Goal: Information Seeking & Learning: Learn about a topic

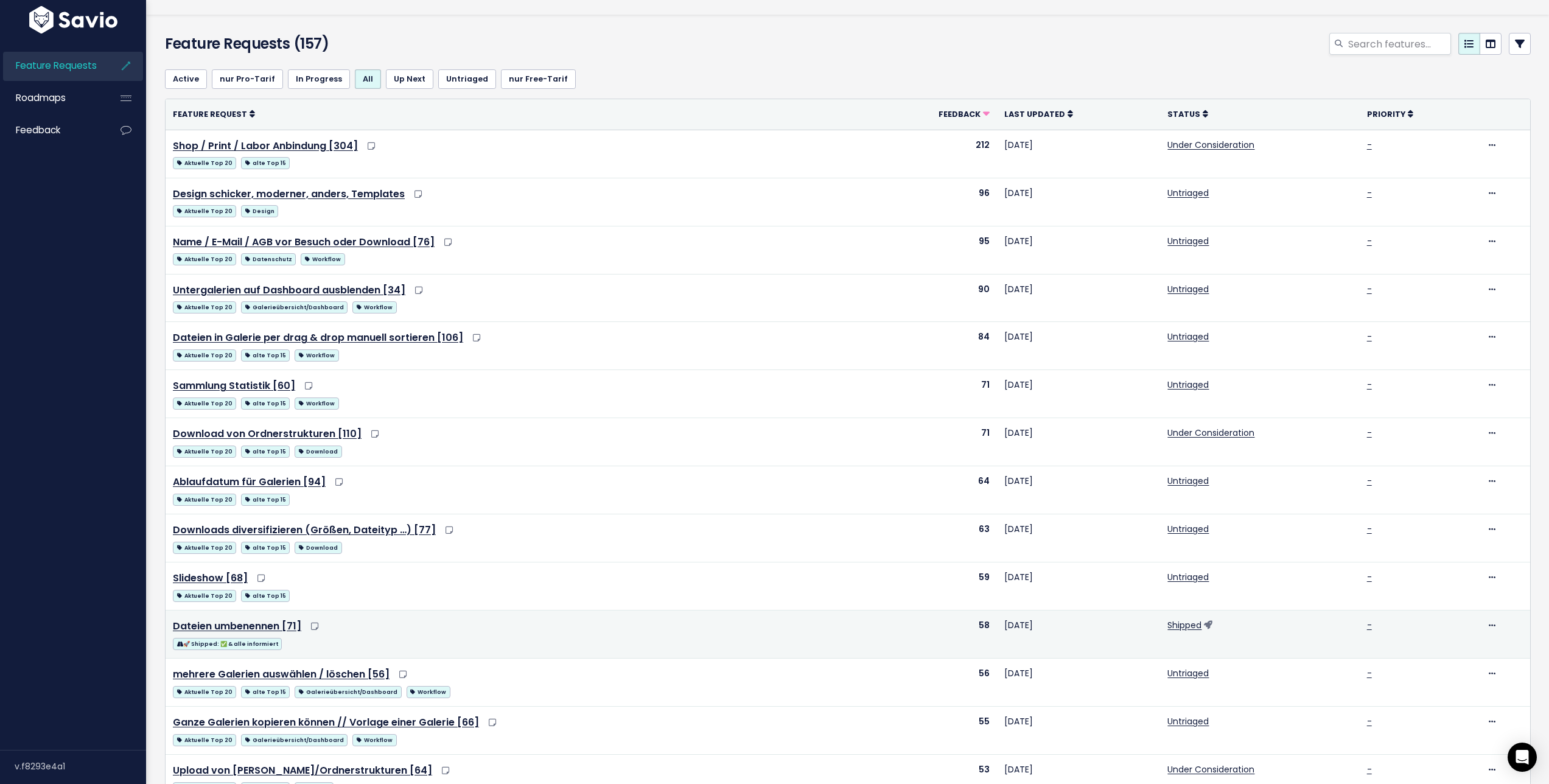
scroll to position [23, 0]
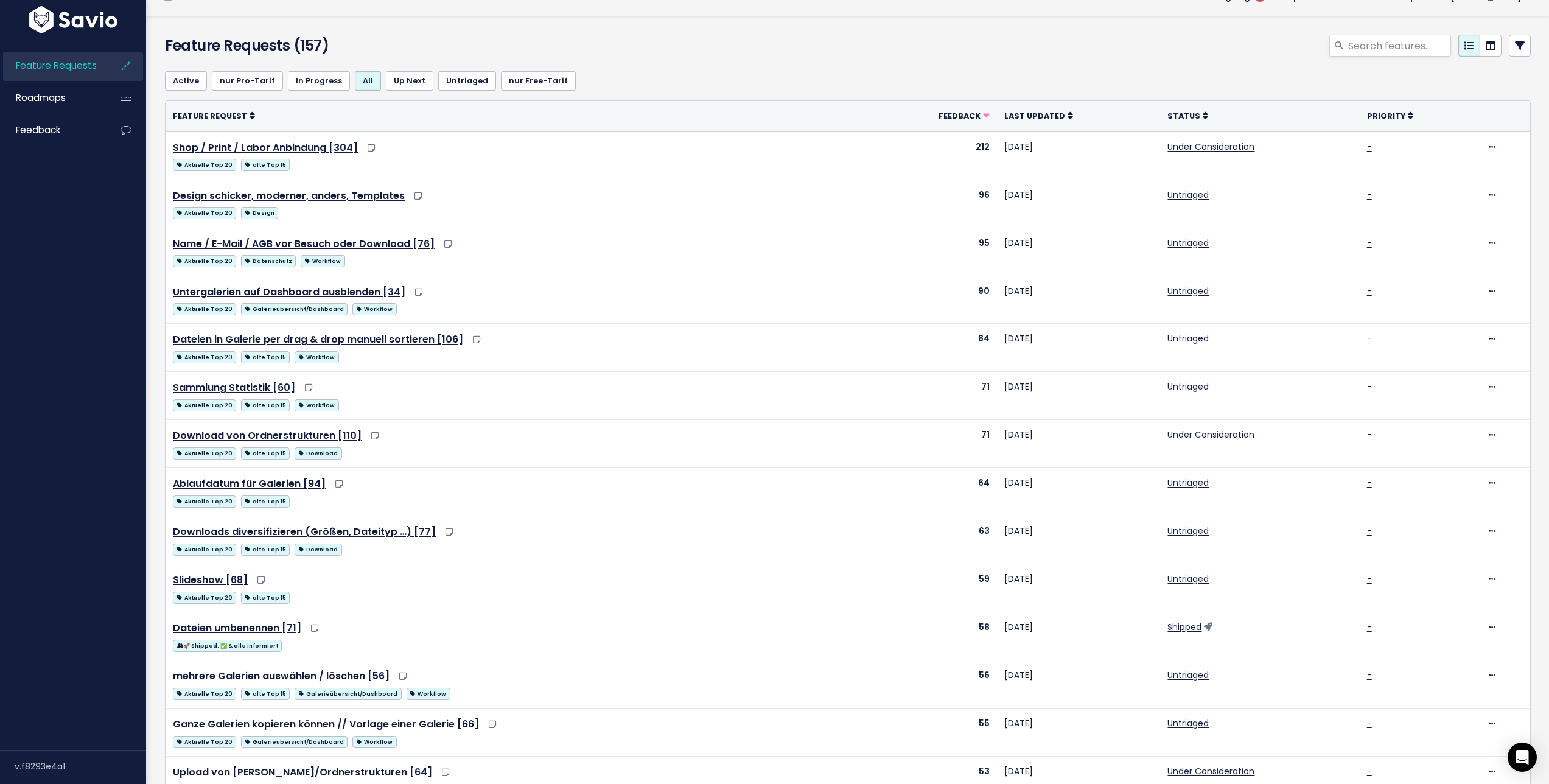
click at [1509, 47] on link at bounding box center [1520, 46] width 22 height 22
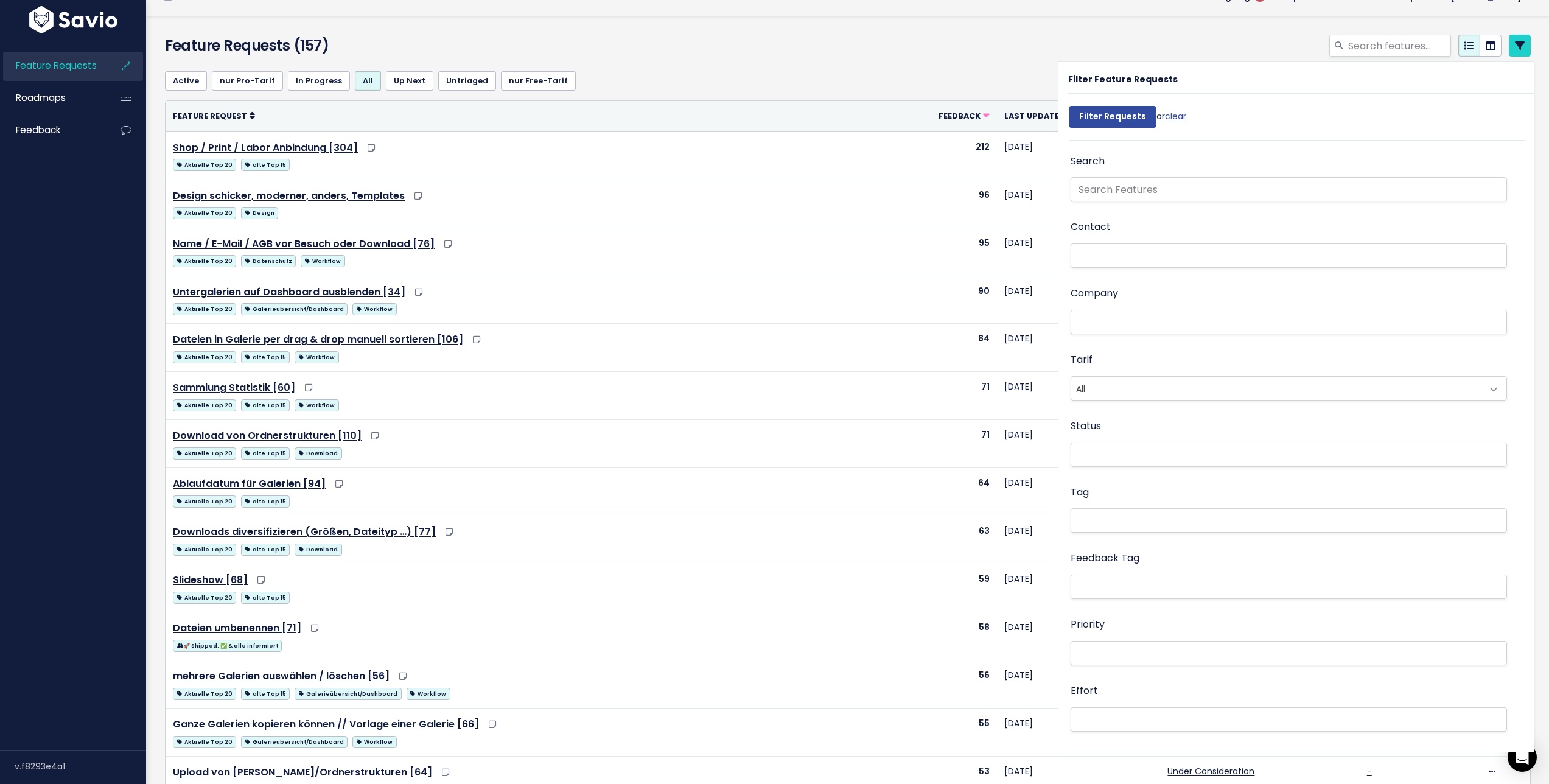
click at [1122, 519] on li at bounding box center [1286, 520] width 424 height 13
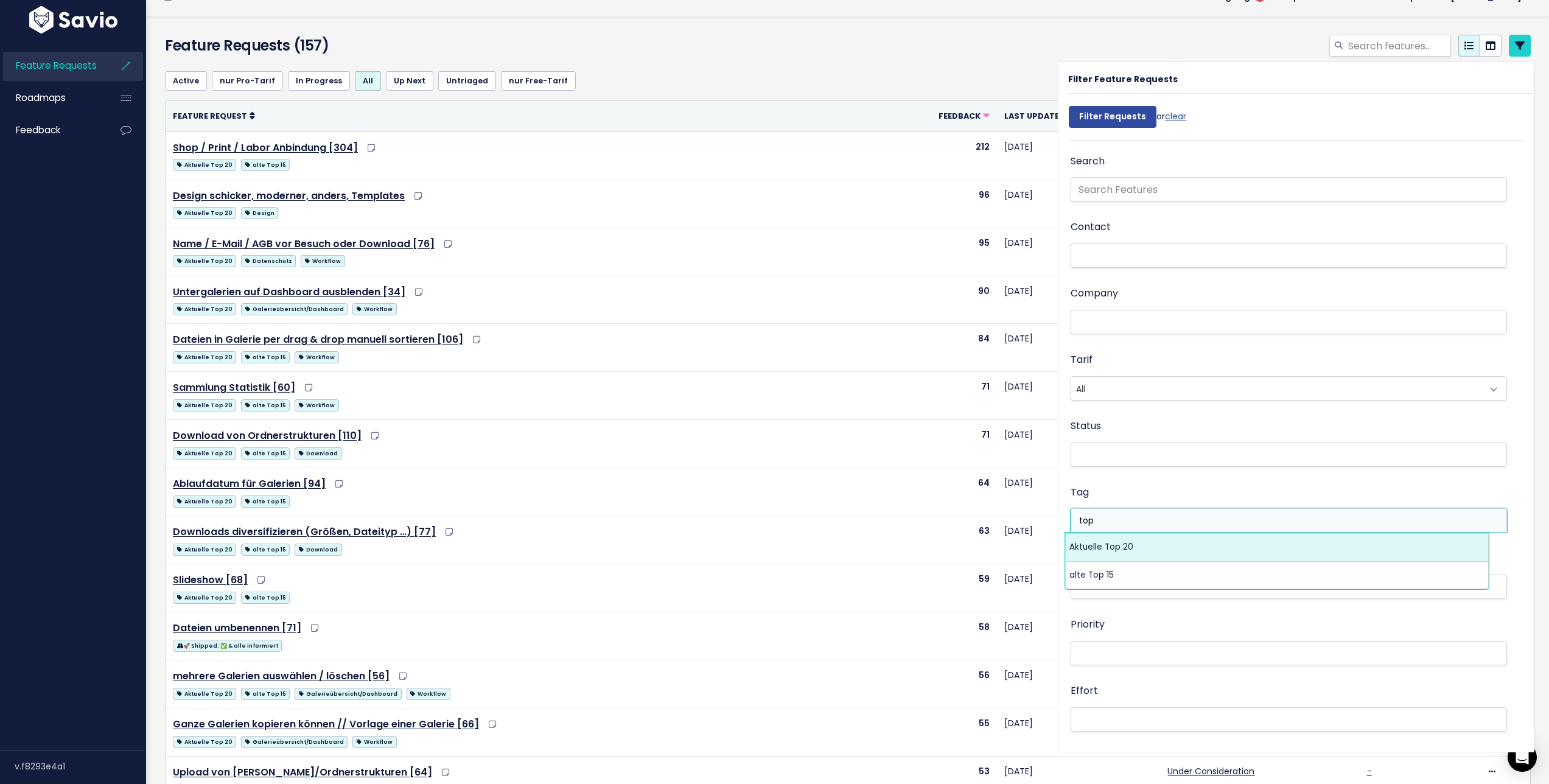
type input "top"
click at [1106, 520] on li "top" at bounding box center [1286, 520] width 424 height 13
type input "top"
select select "13185"
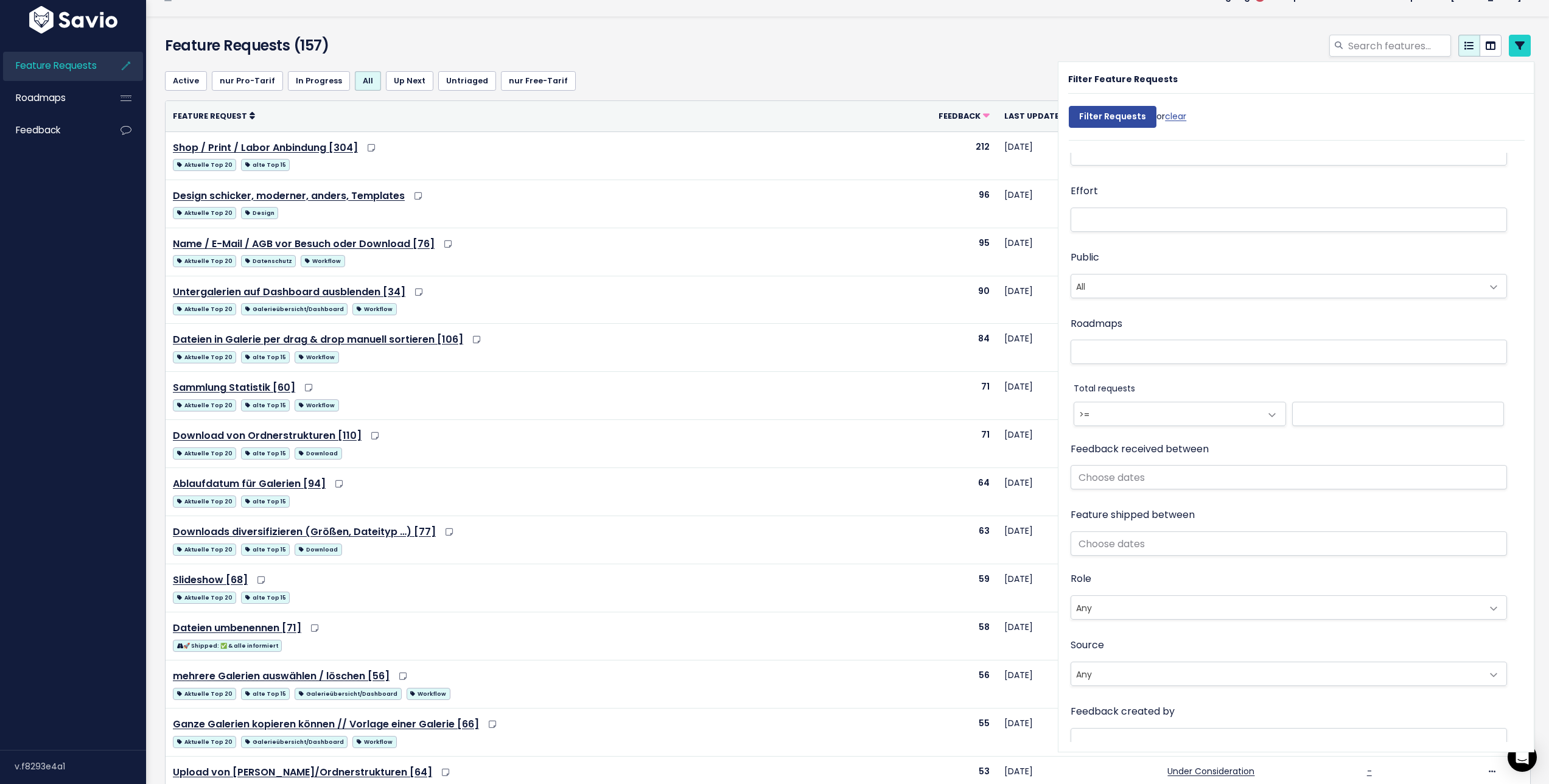
scroll to position [530, 0]
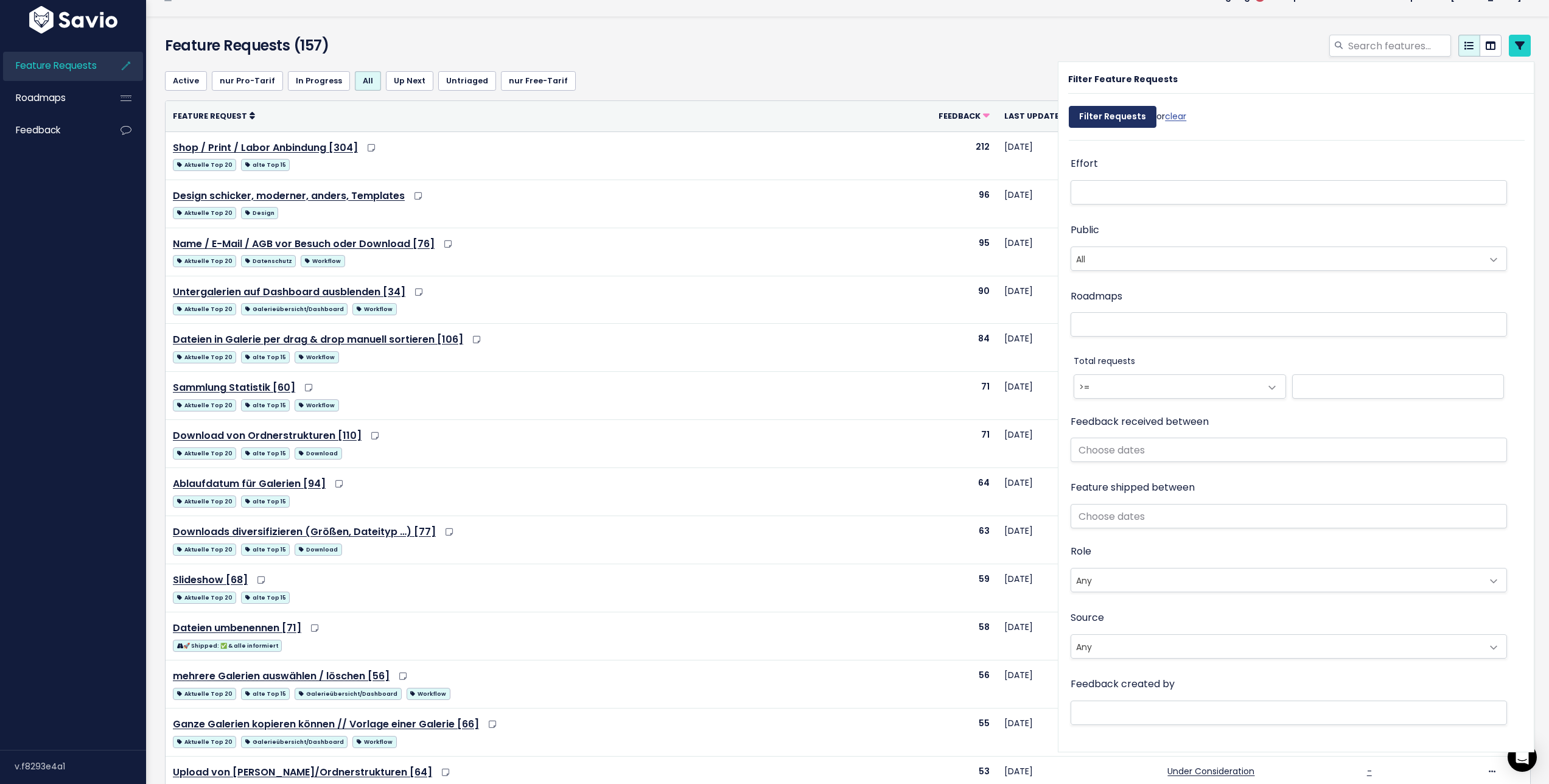
click at [1113, 123] on input "Filter Requests" at bounding box center [1112, 117] width 88 height 22
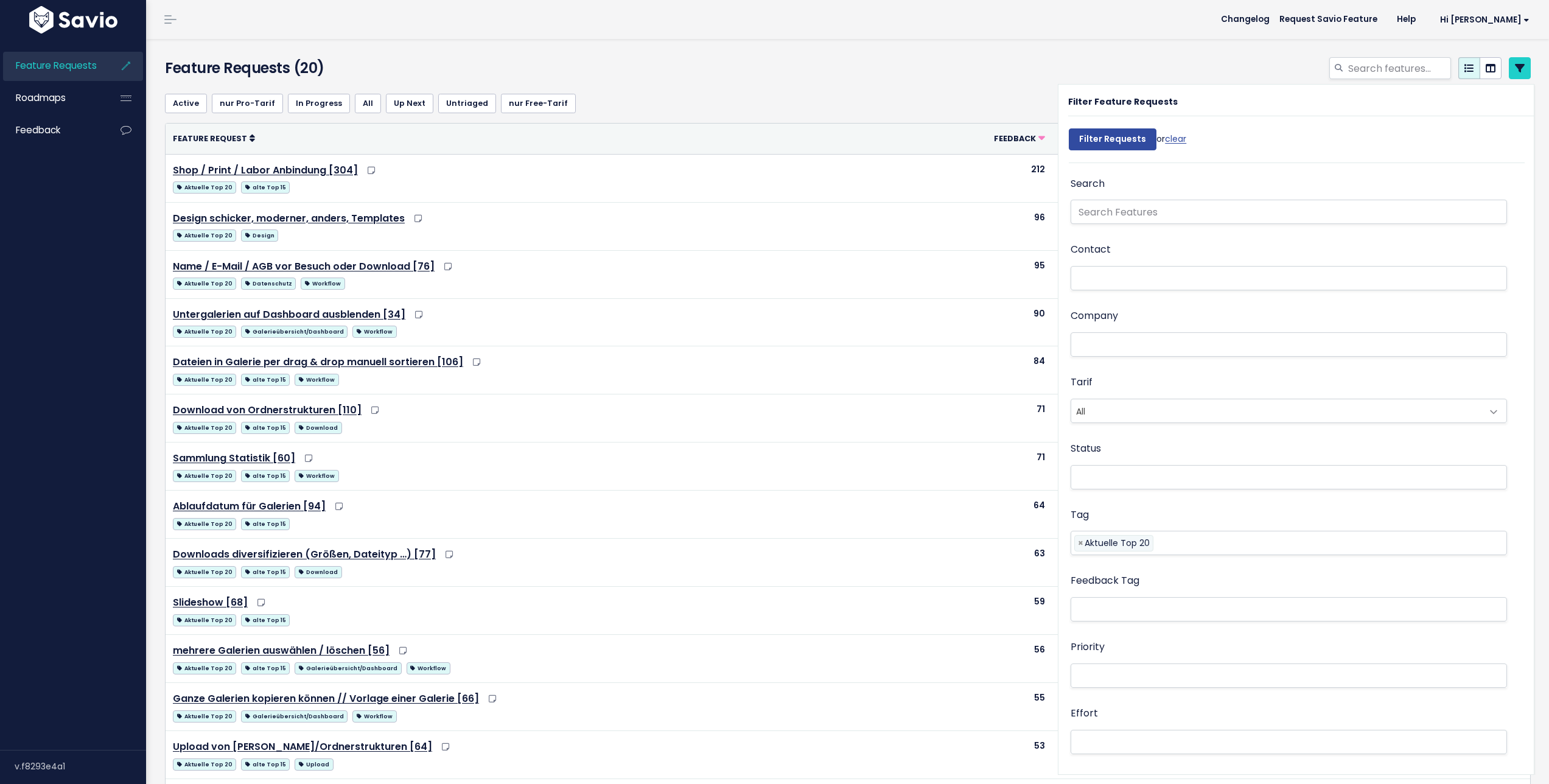
select select
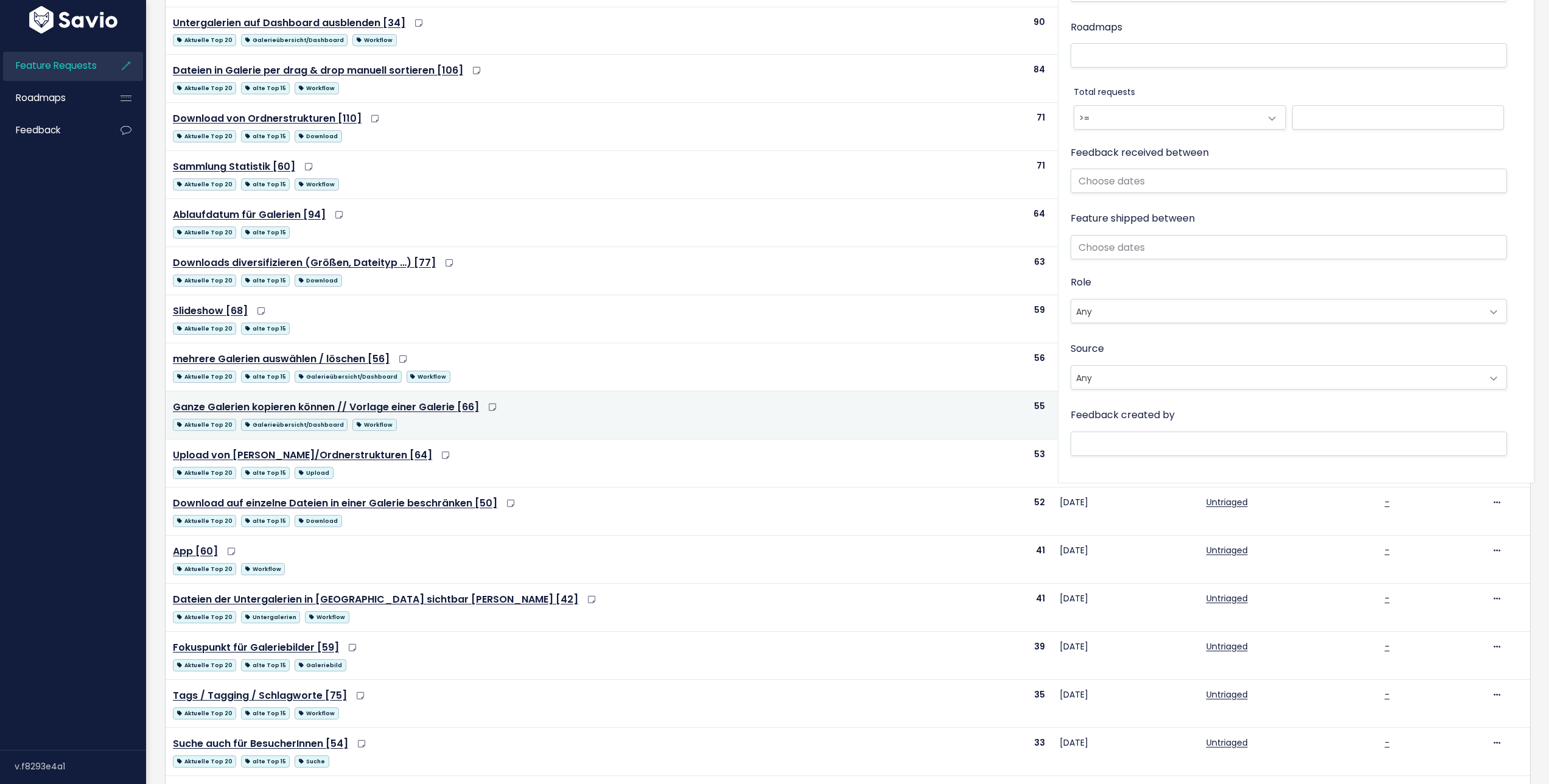
scroll to position [530, 0]
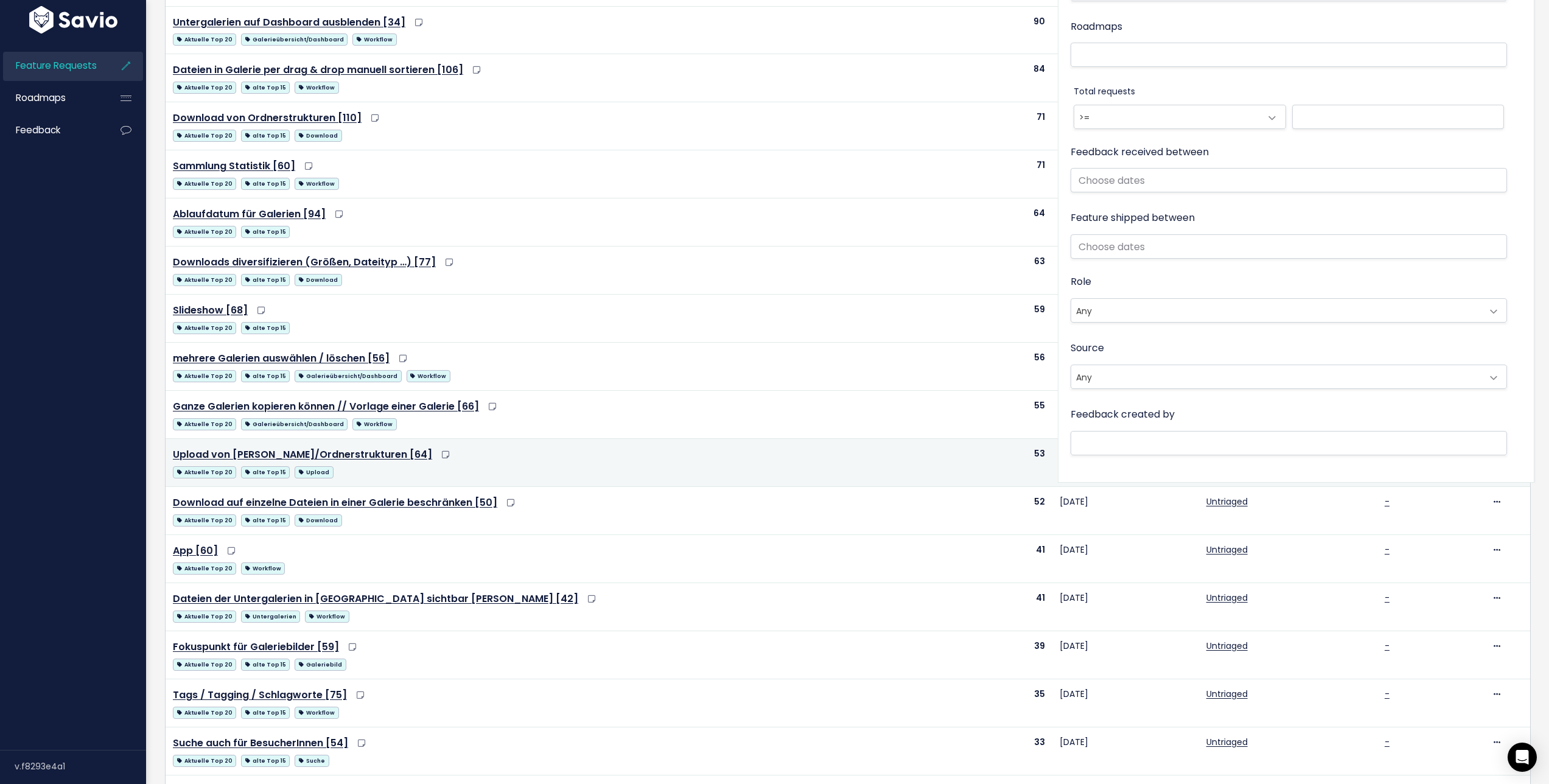
click at [619, 445] on td "Upload von Ordnern/Ordnerstrukturen [64] Aktuelle Top 20 alte Top 15 Upload" at bounding box center [551, 463] width 772 height 48
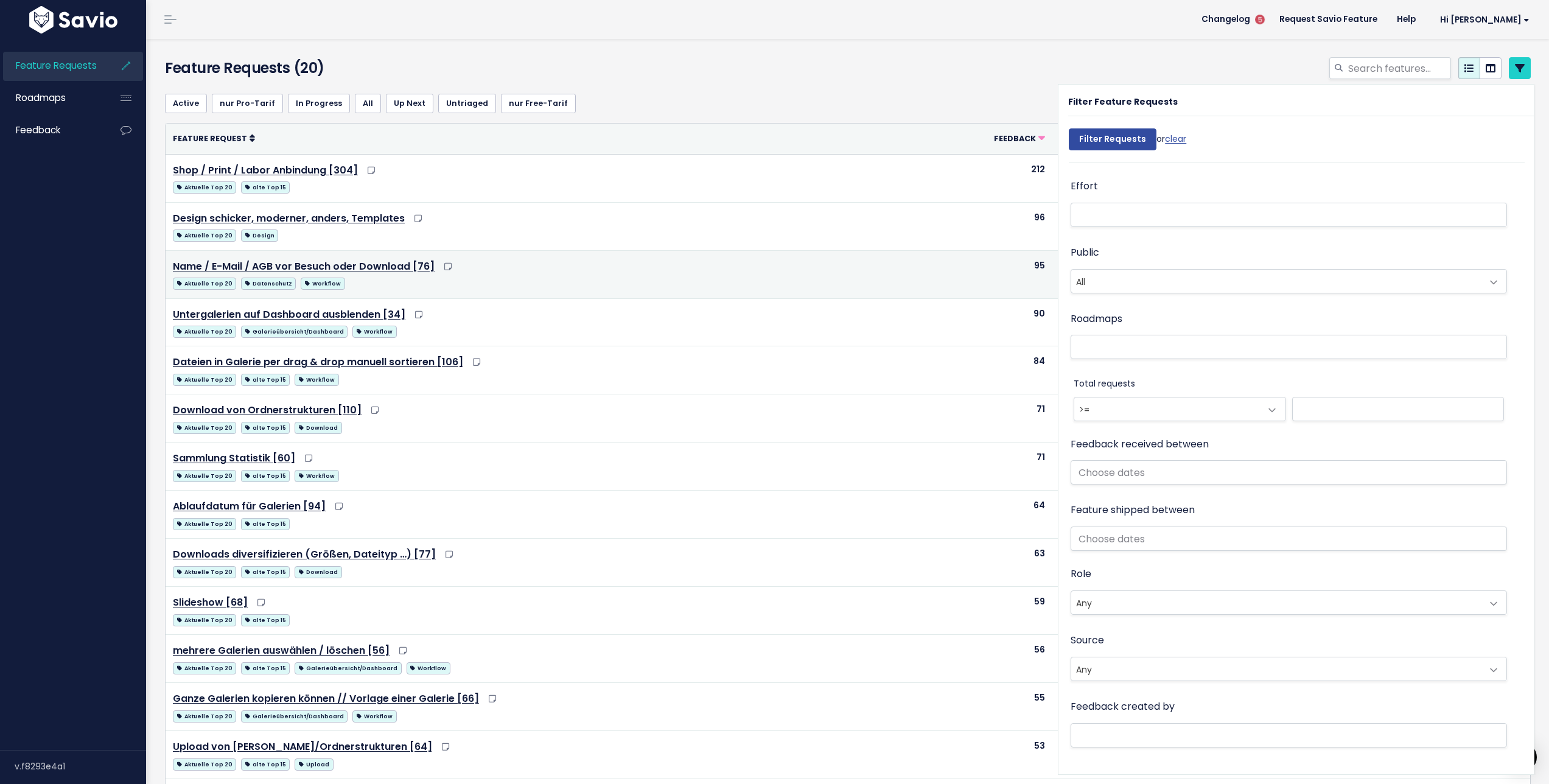
scroll to position [388, 0]
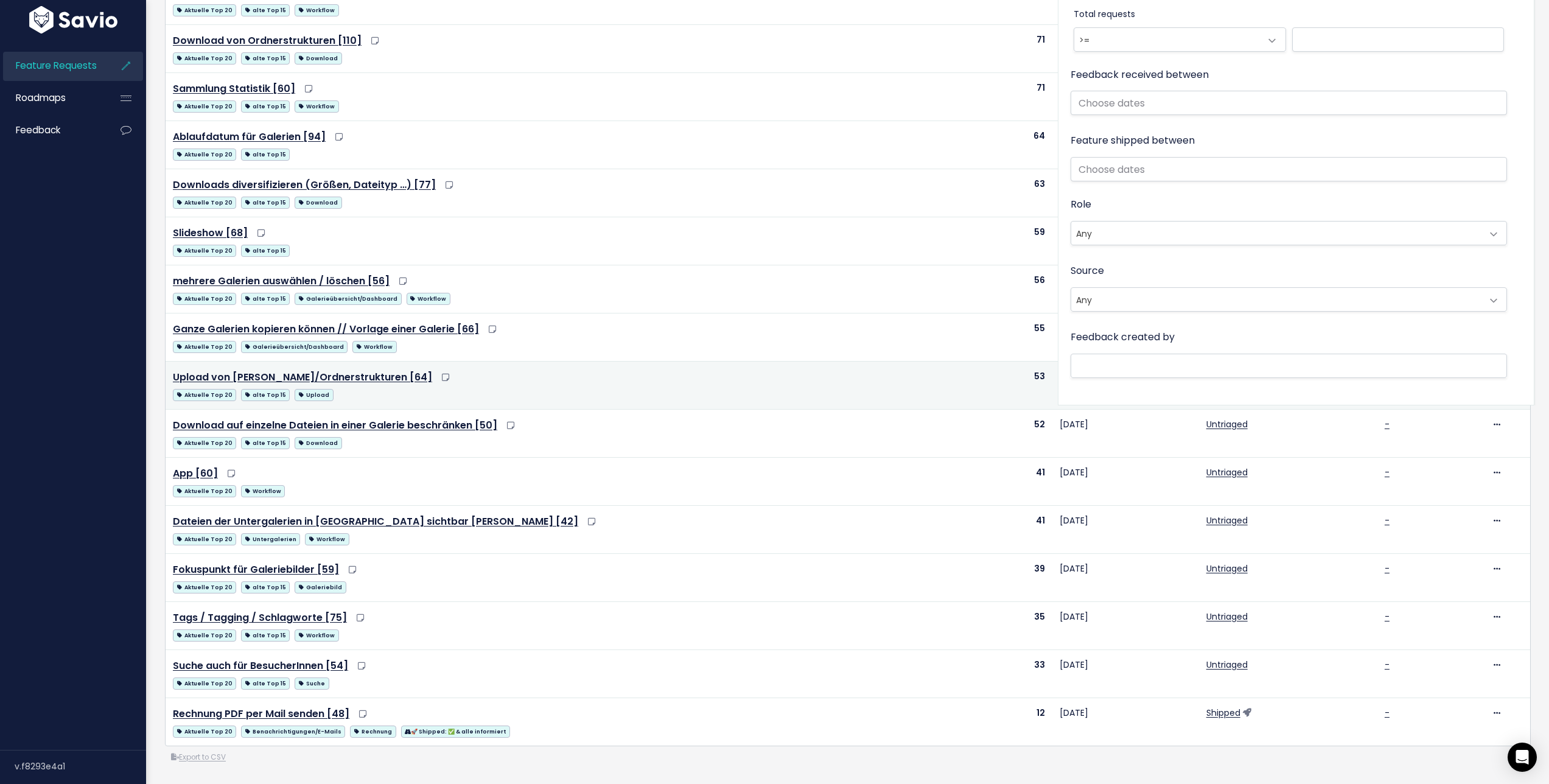
click at [596, 386] on div "Aktuelle Top 20 alte Top 15 Upload" at bounding box center [551, 394] width 757 height 15
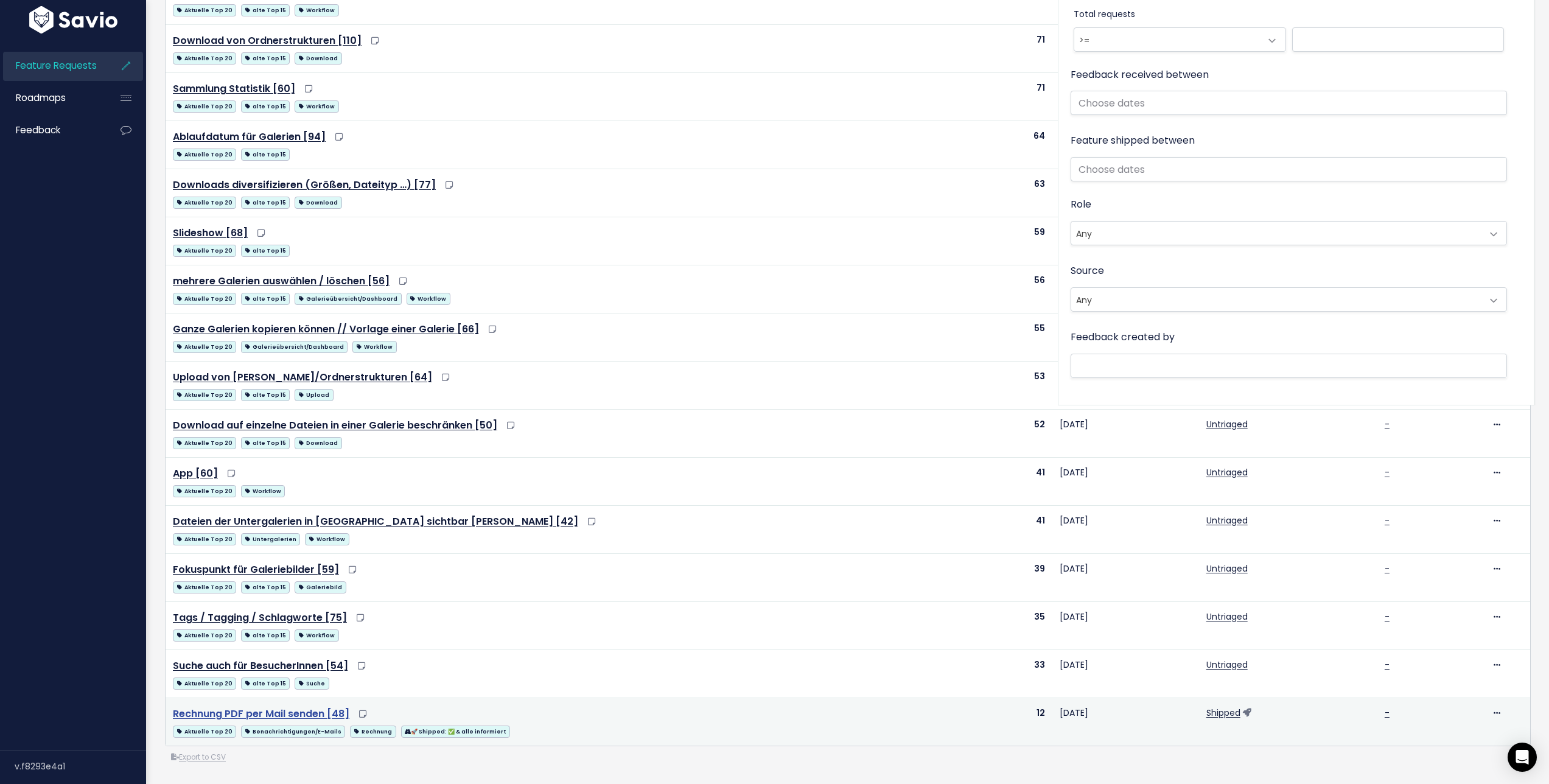
click at [318, 706] on link "Rechnung PDF per Mail senden [48]" at bounding box center [261, 713] width 177 height 14
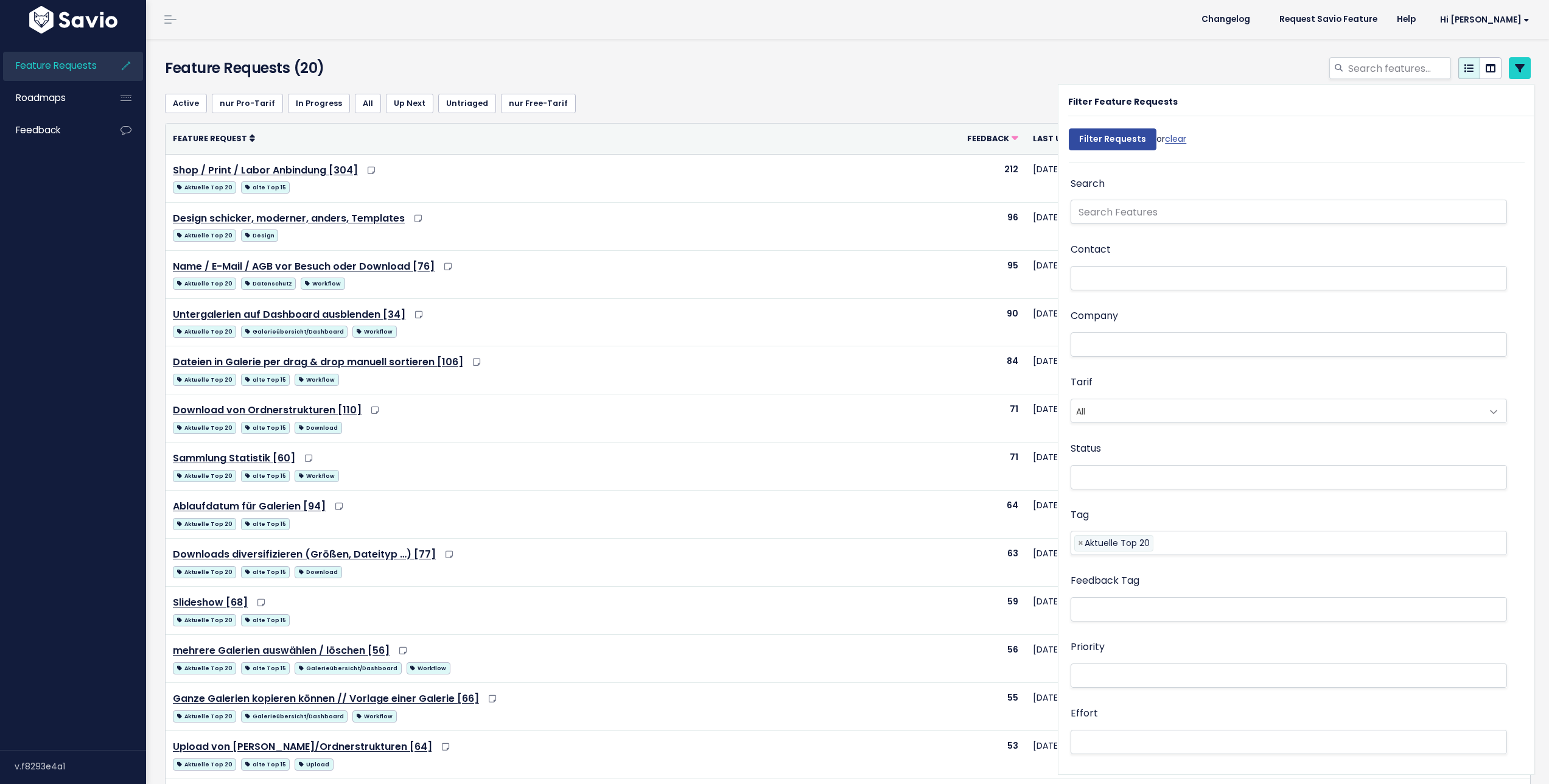
select select
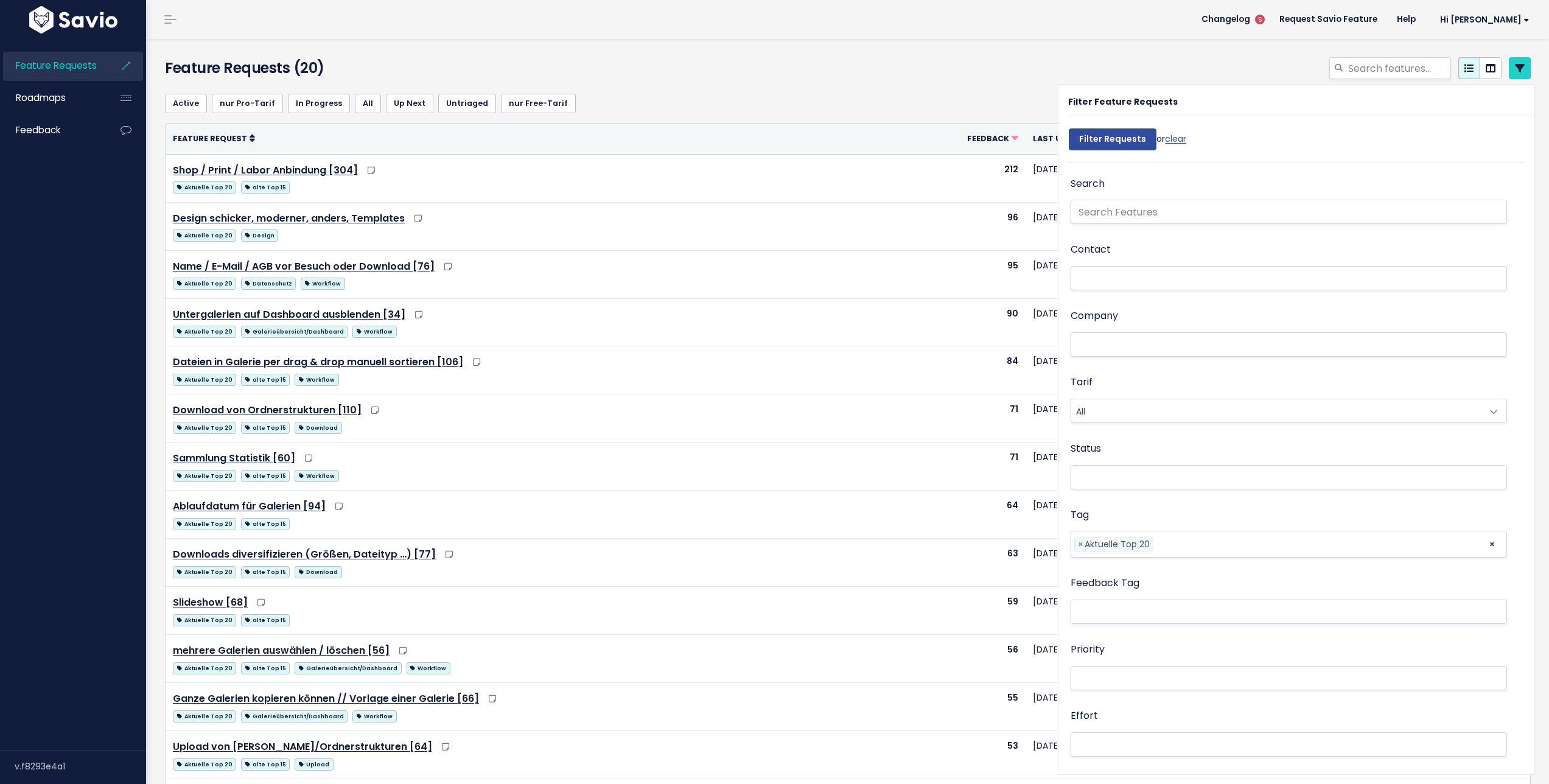
drag, startPoint x: 1467, startPoint y: 145, endPoint x: 1502, endPoint y: 154, distance: 36.1
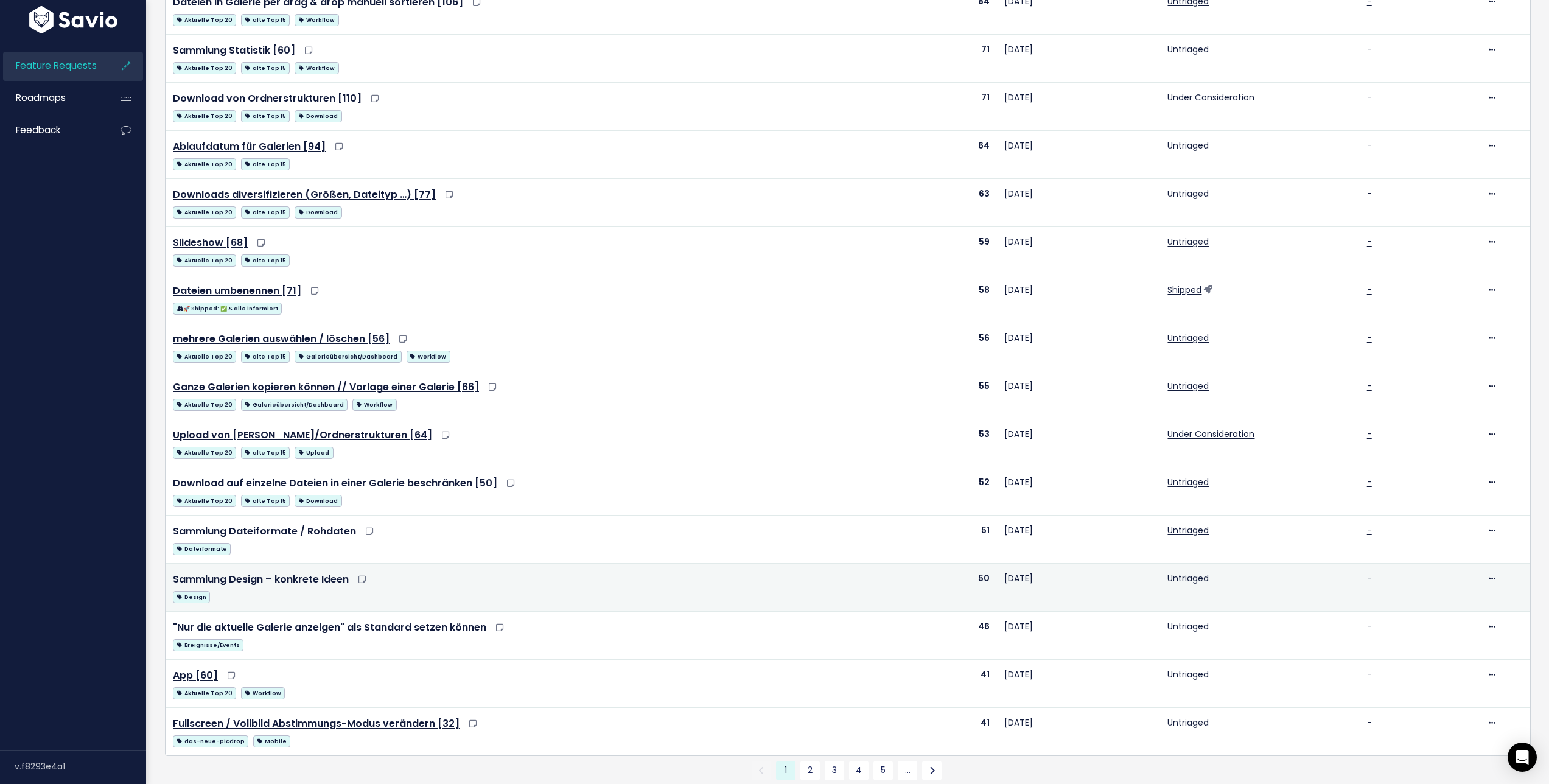
scroll to position [389, 0]
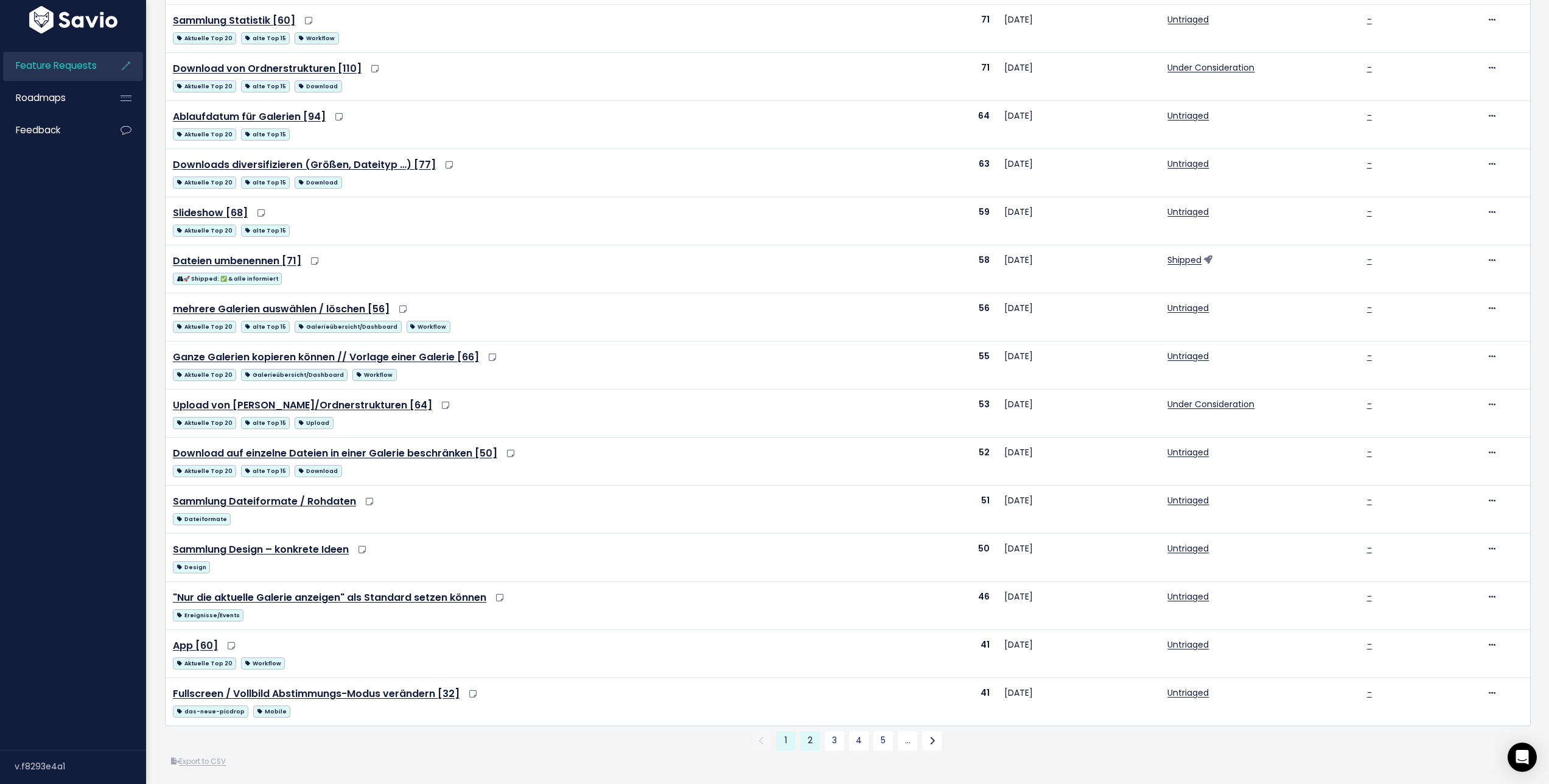
click at [800, 746] on link "2" at bounding box center [809, 740] width 19 height 19
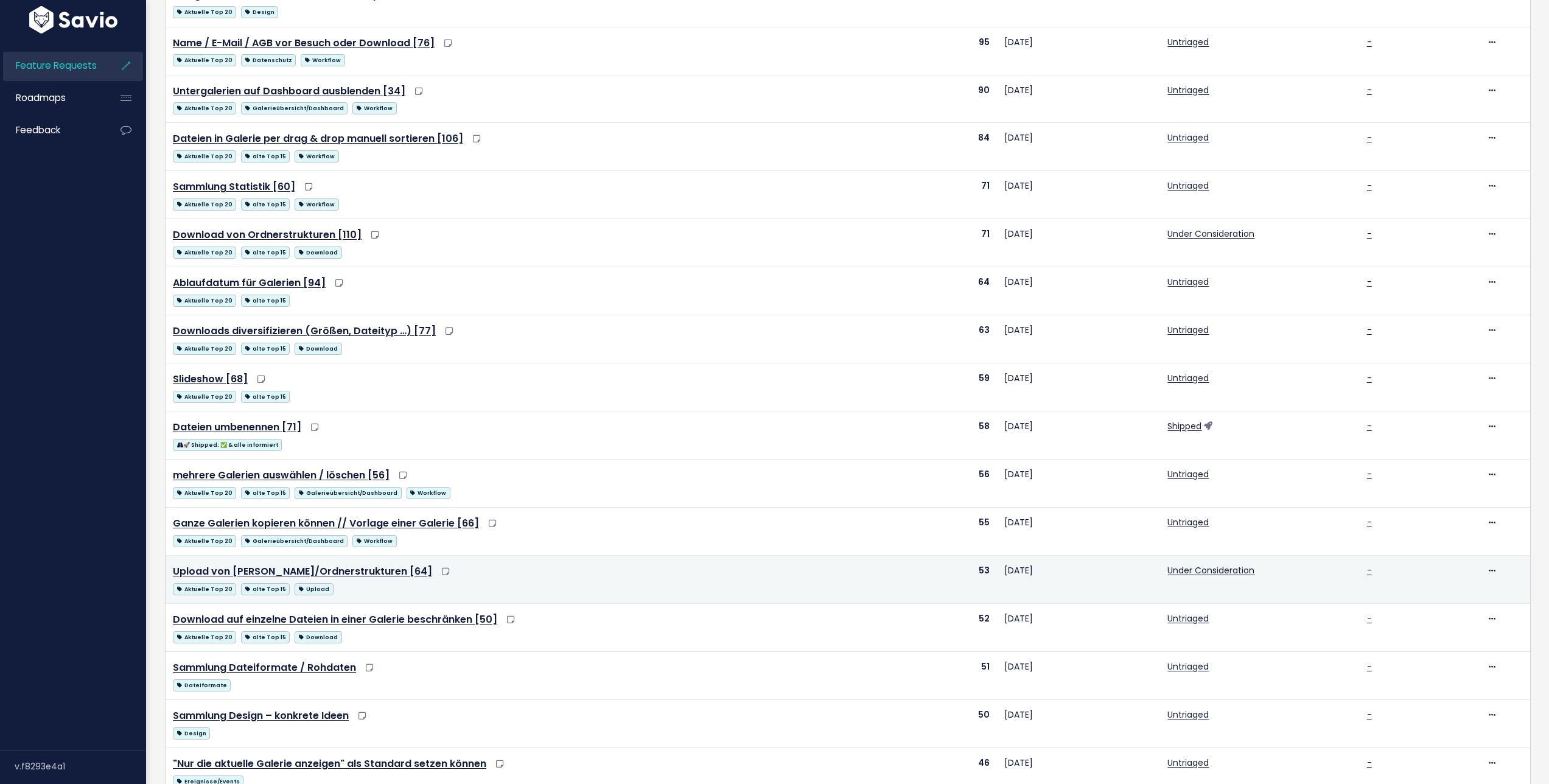
scroll to position [389, 0]
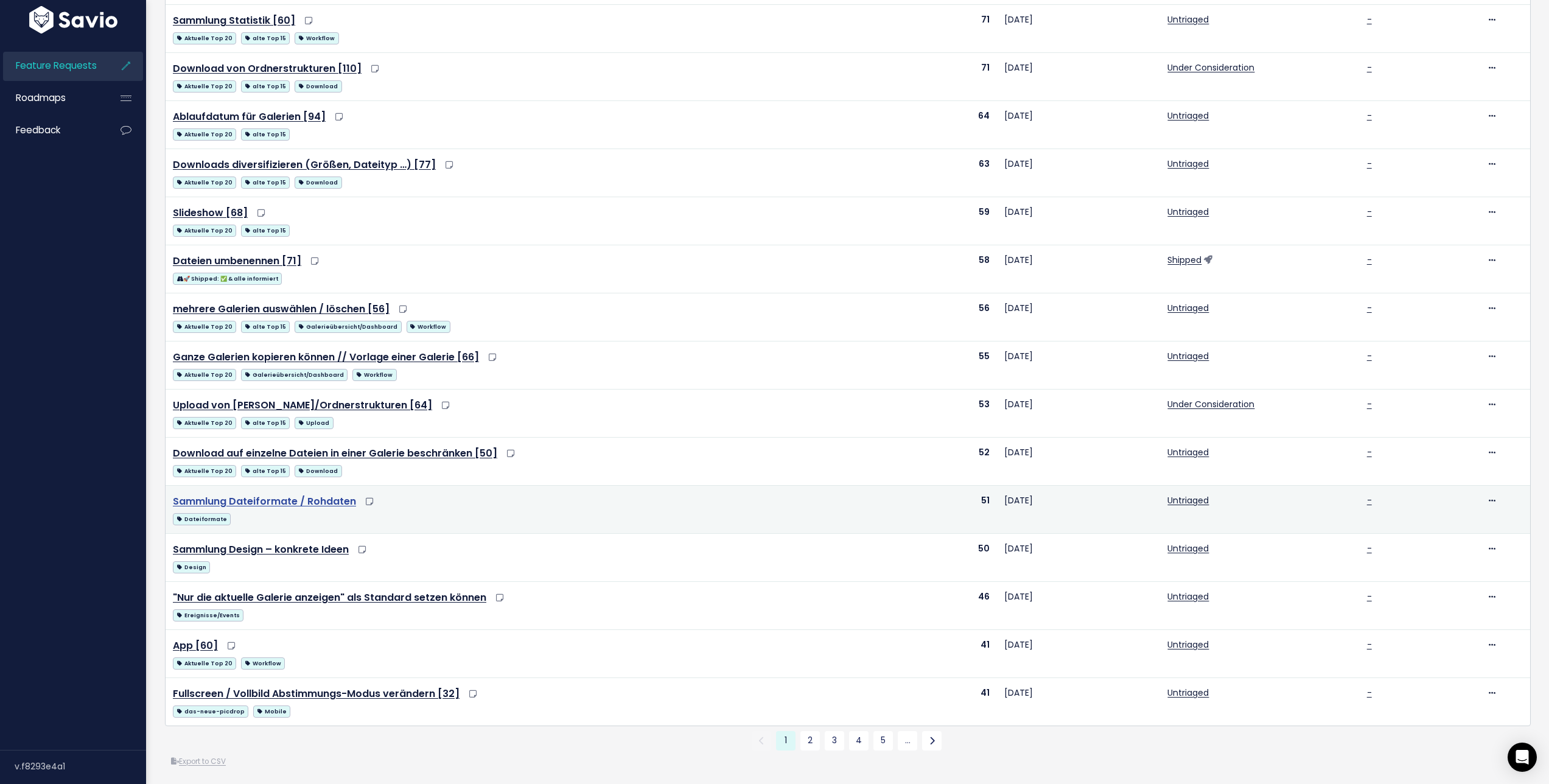
click at [319, 502] on link "Sammlung Dateiformate / Rohdaten" at bounding box center [264, 500] width 184 height 14
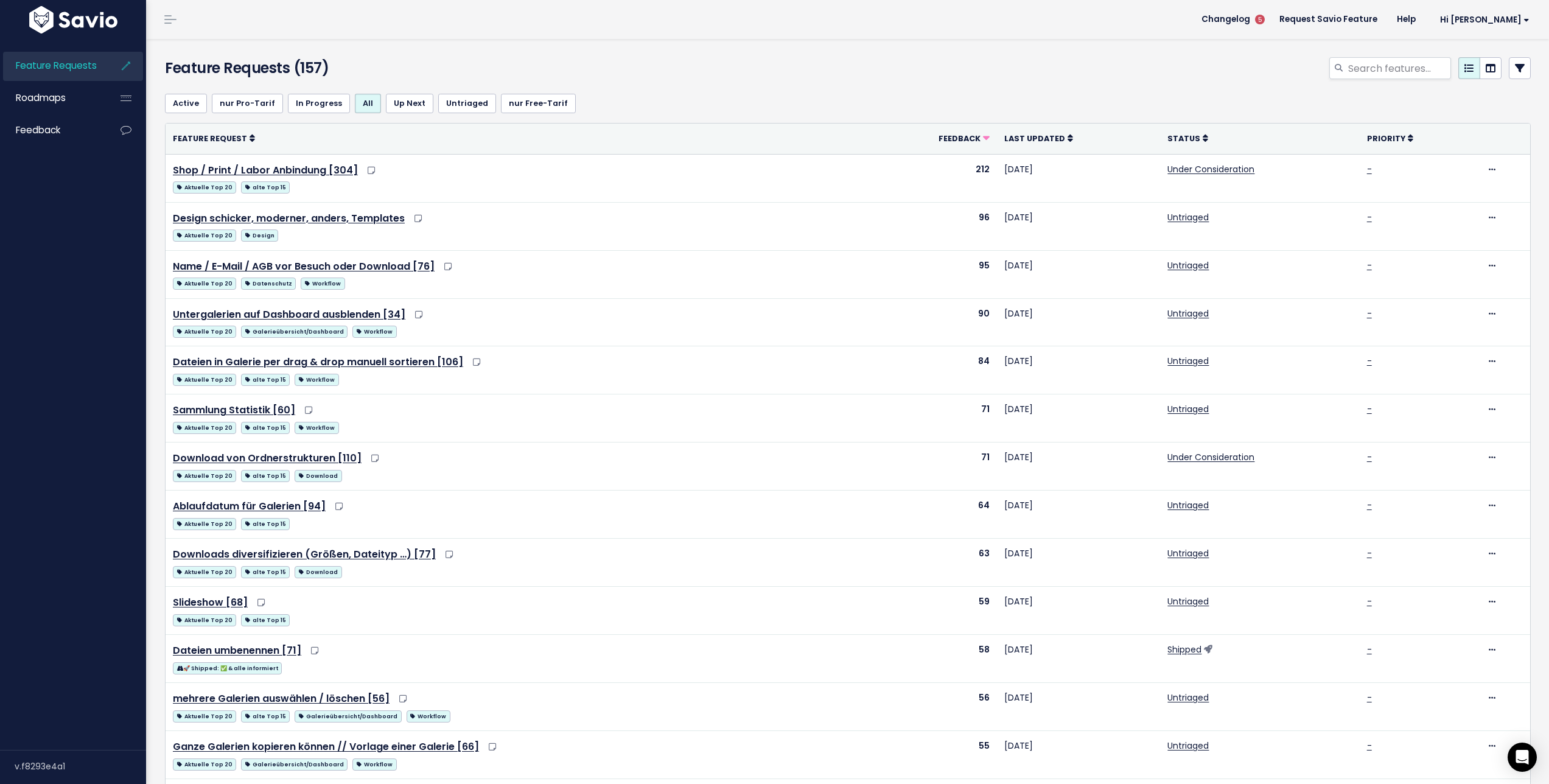
click at [1509, 73] on link at bounding box center [1520, 68] width 22 height 22
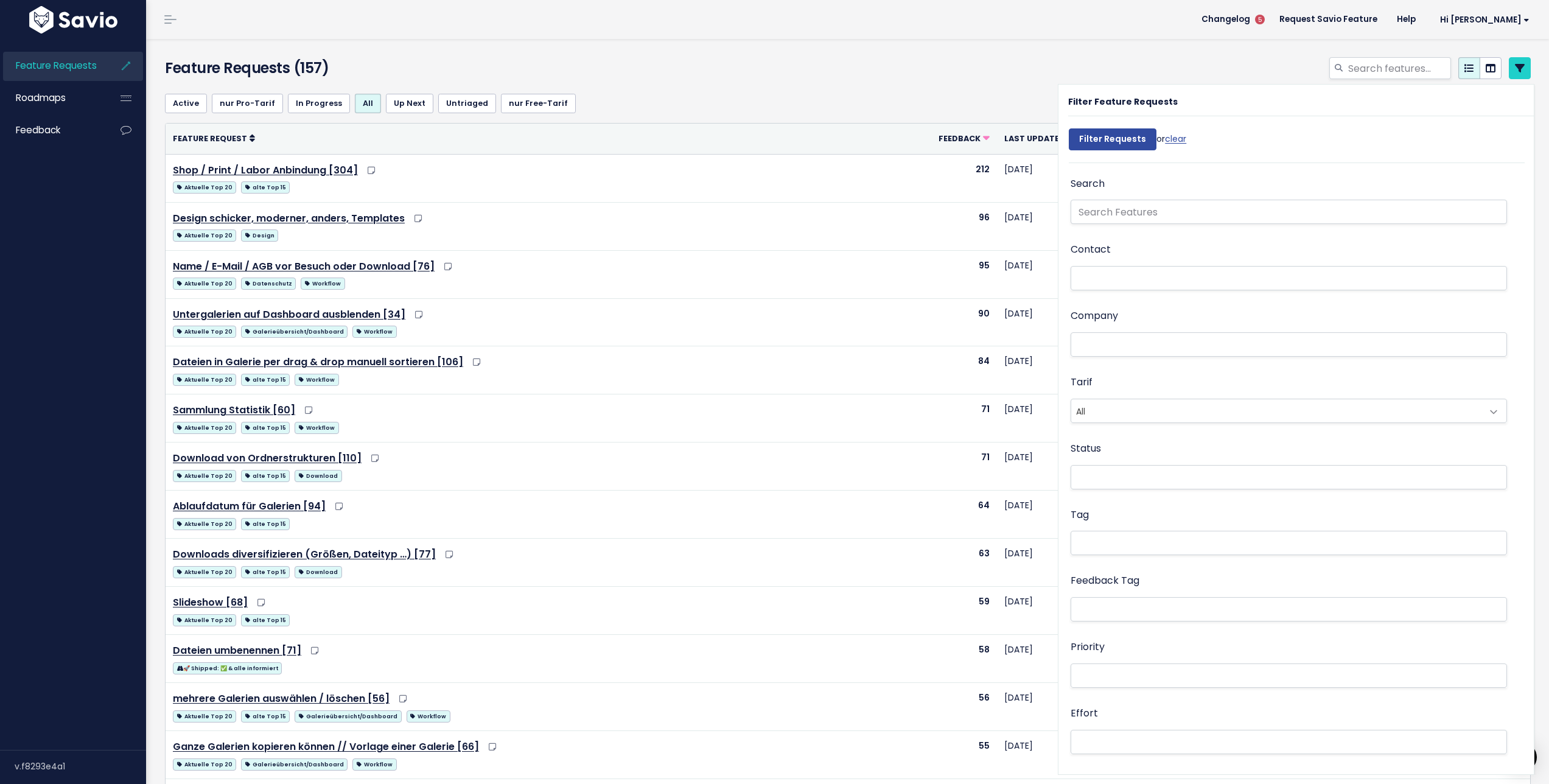
click at [1120, 537] on ul at bounding box center [1289, 543] width 435 height 23
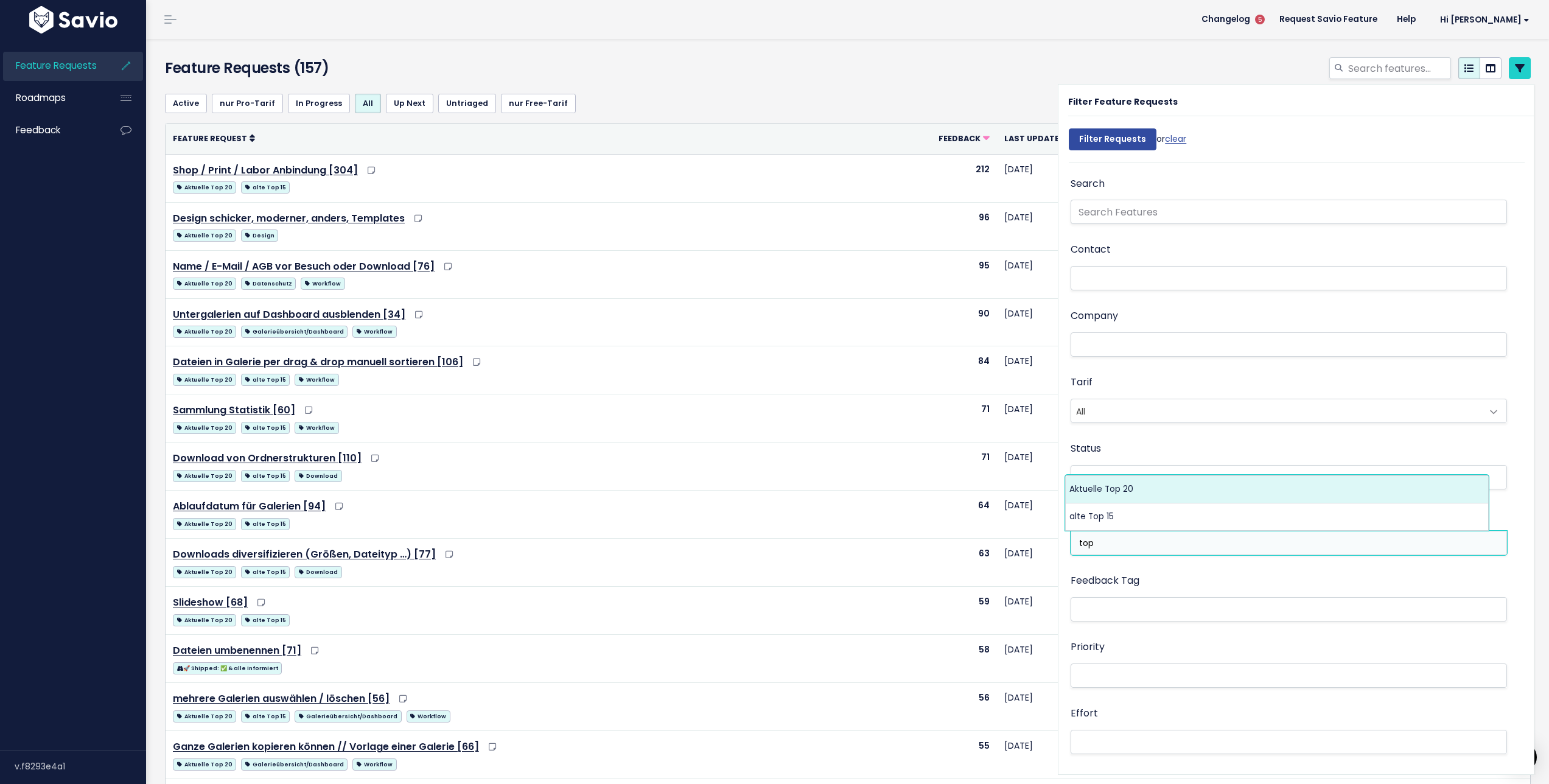
type input "top"
select select "13185"
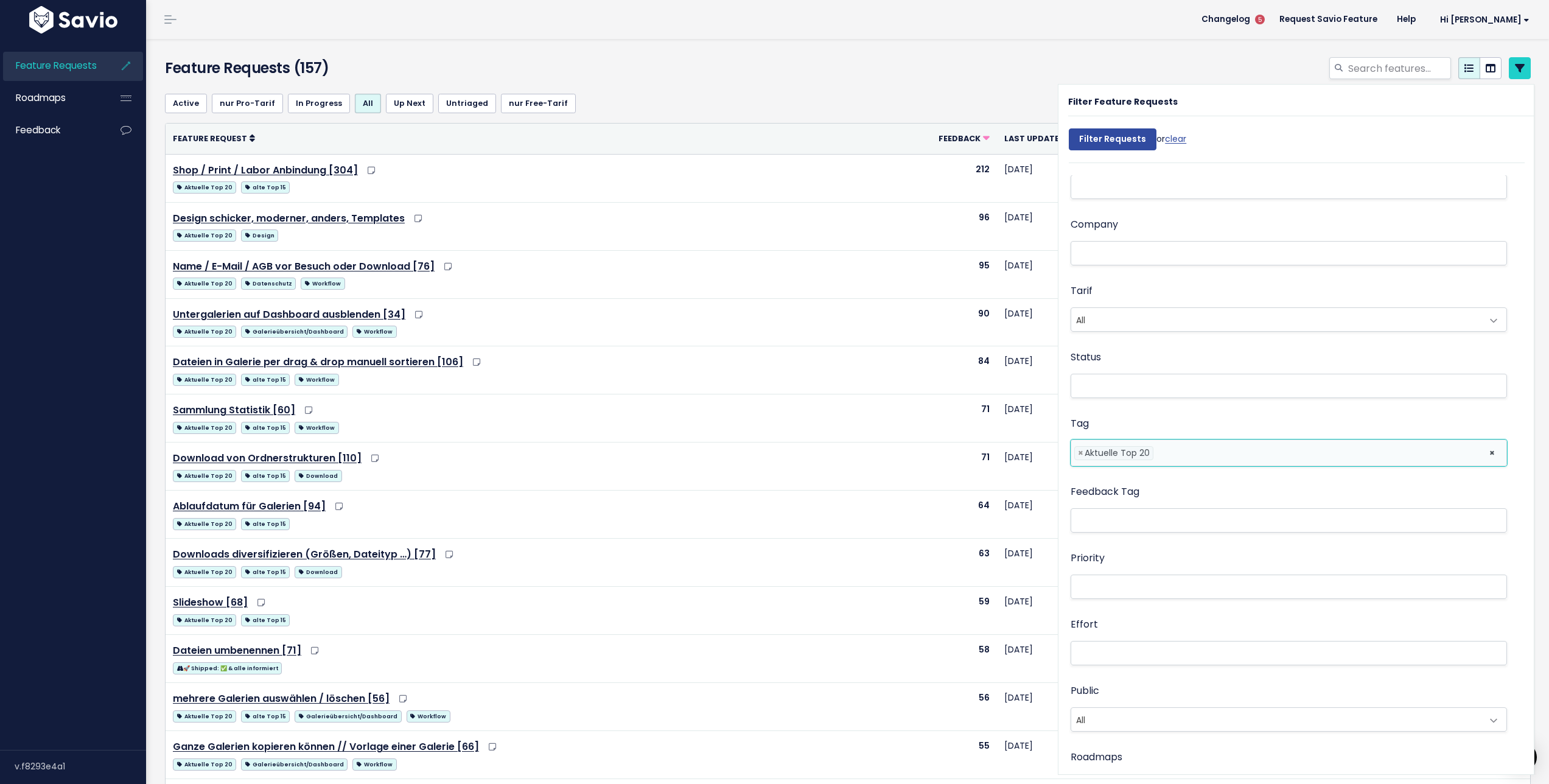
scroll to position [389, 0]
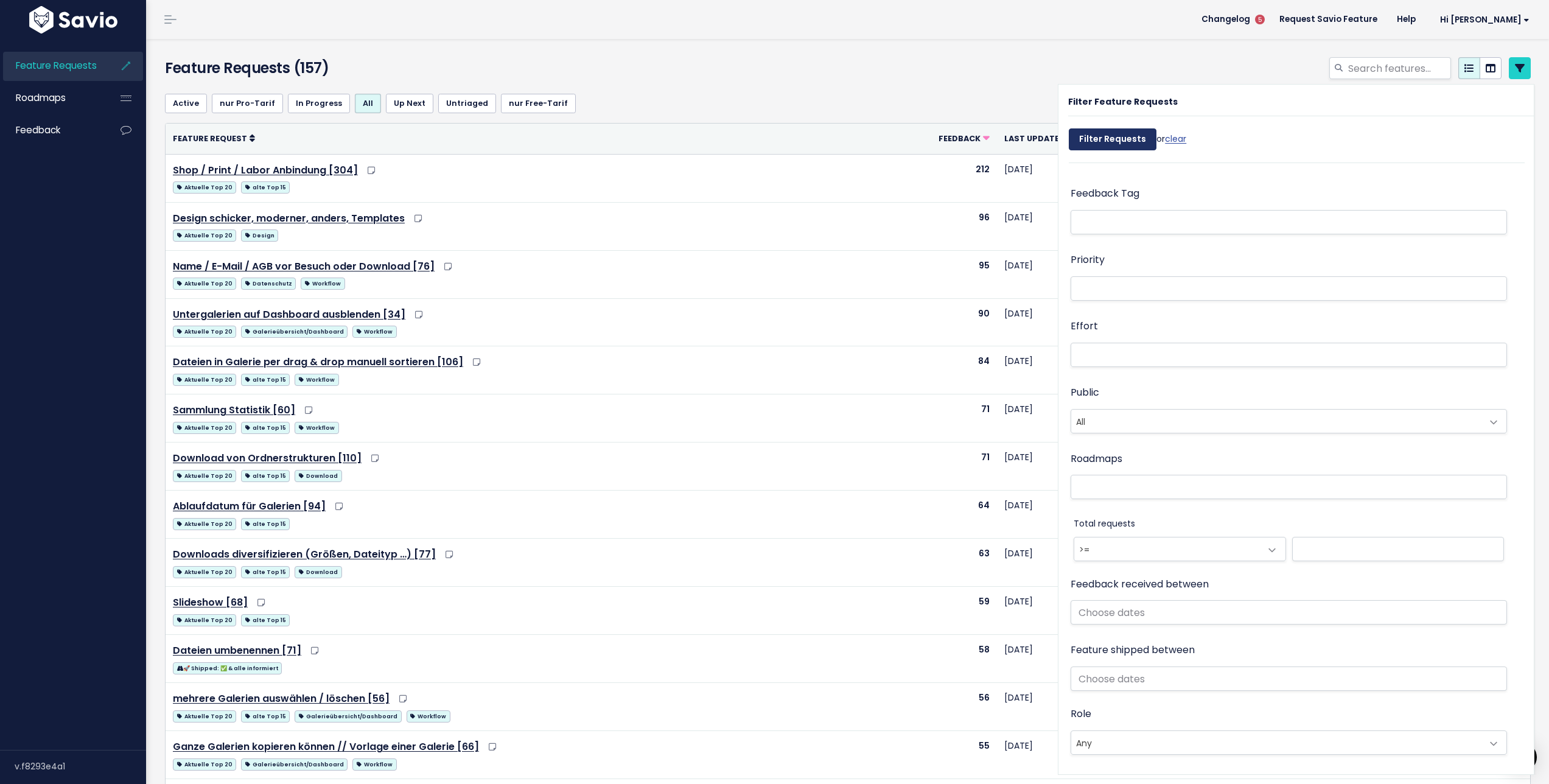
click at [1122, 133] on input "Filter Requests" at bounding box center [1112, 139] width 88 height 22
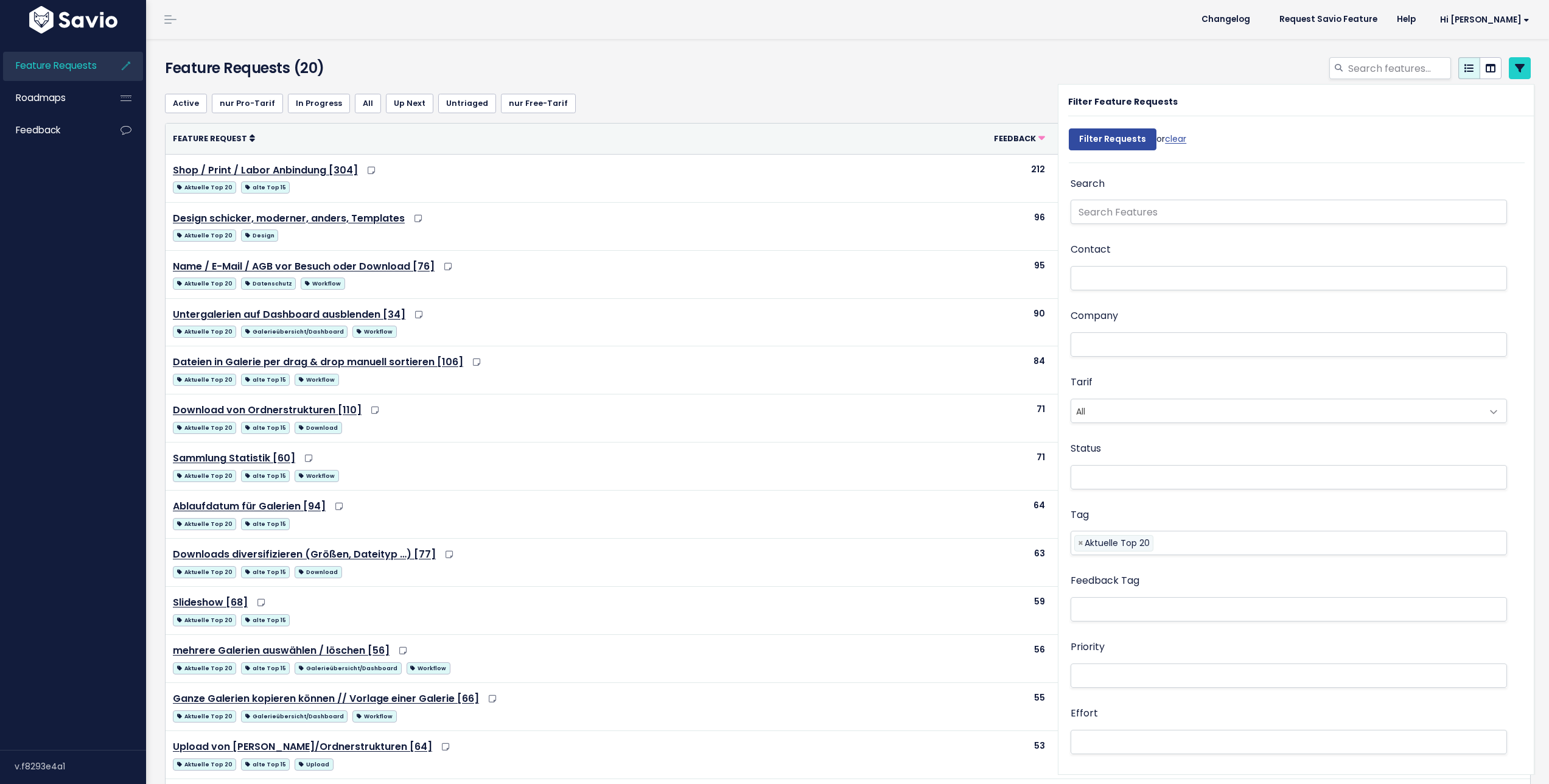
select select
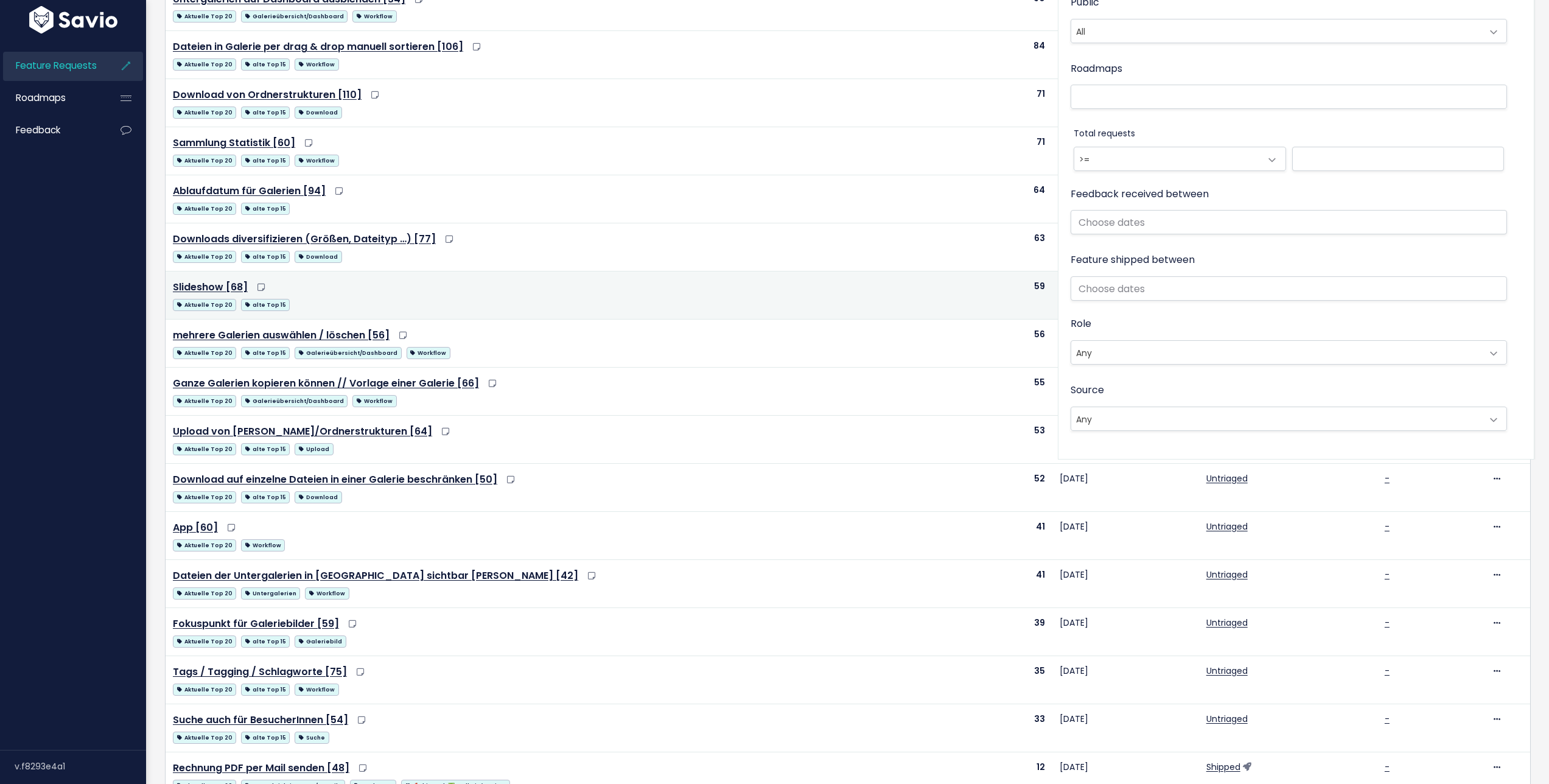
scroll to position [388, 0]
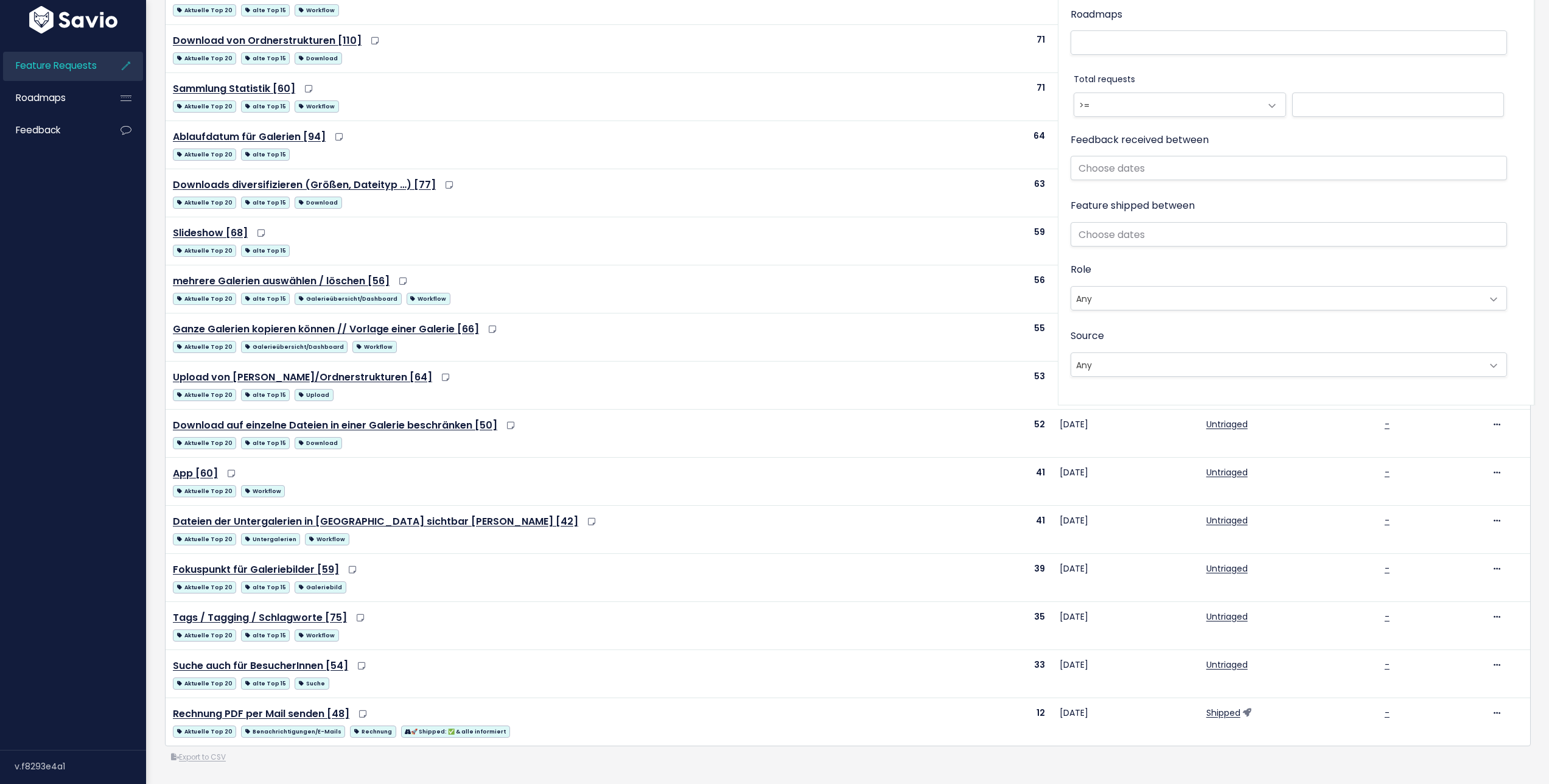
click at [702, 751] on div "Export to CSV" at bounding box center [847, 756] width 1365 height 13
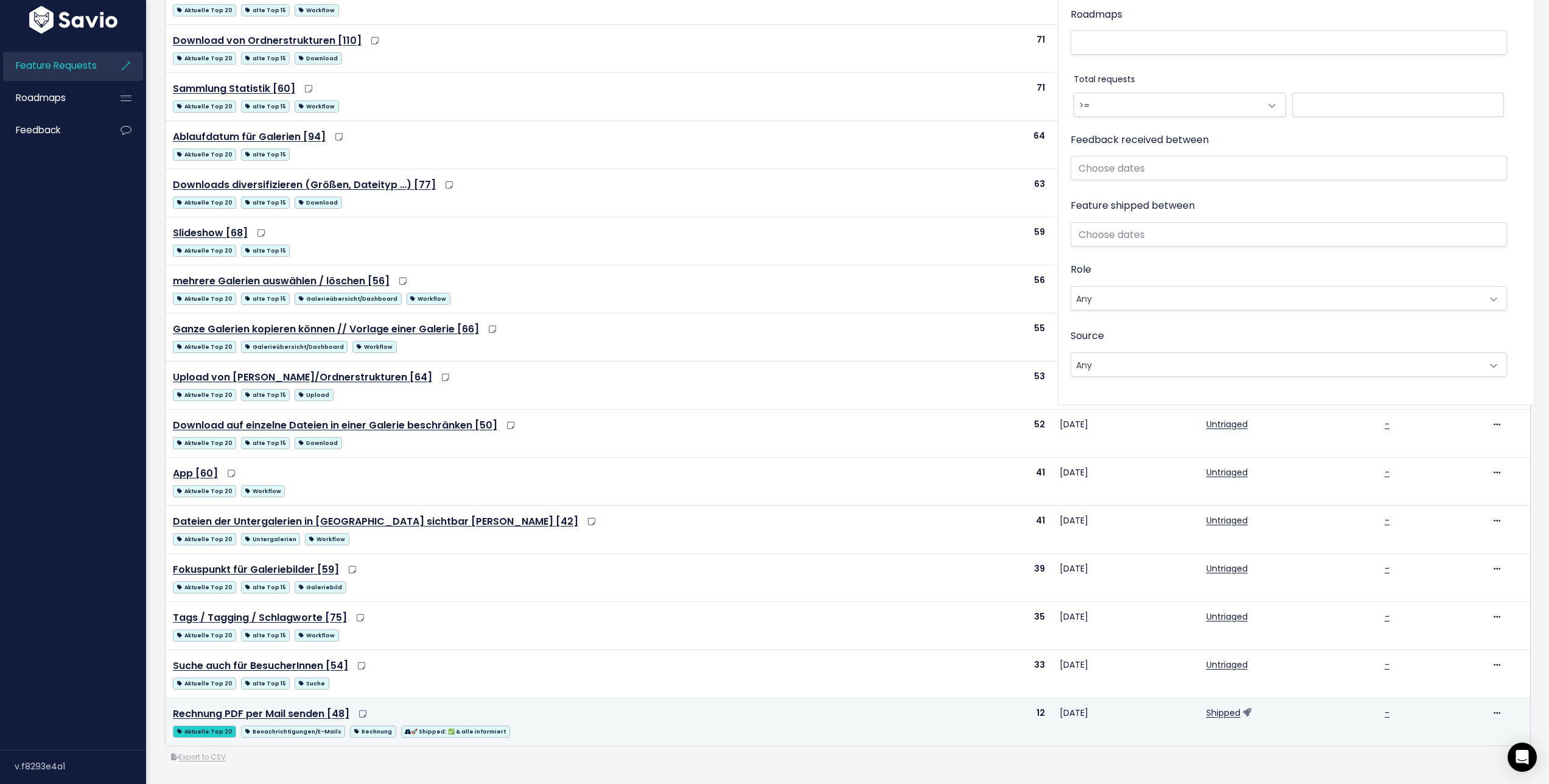
click at [210, 726] on span "Aktuelle Top 20" at bounding box center [204, 731] width 63 height 13
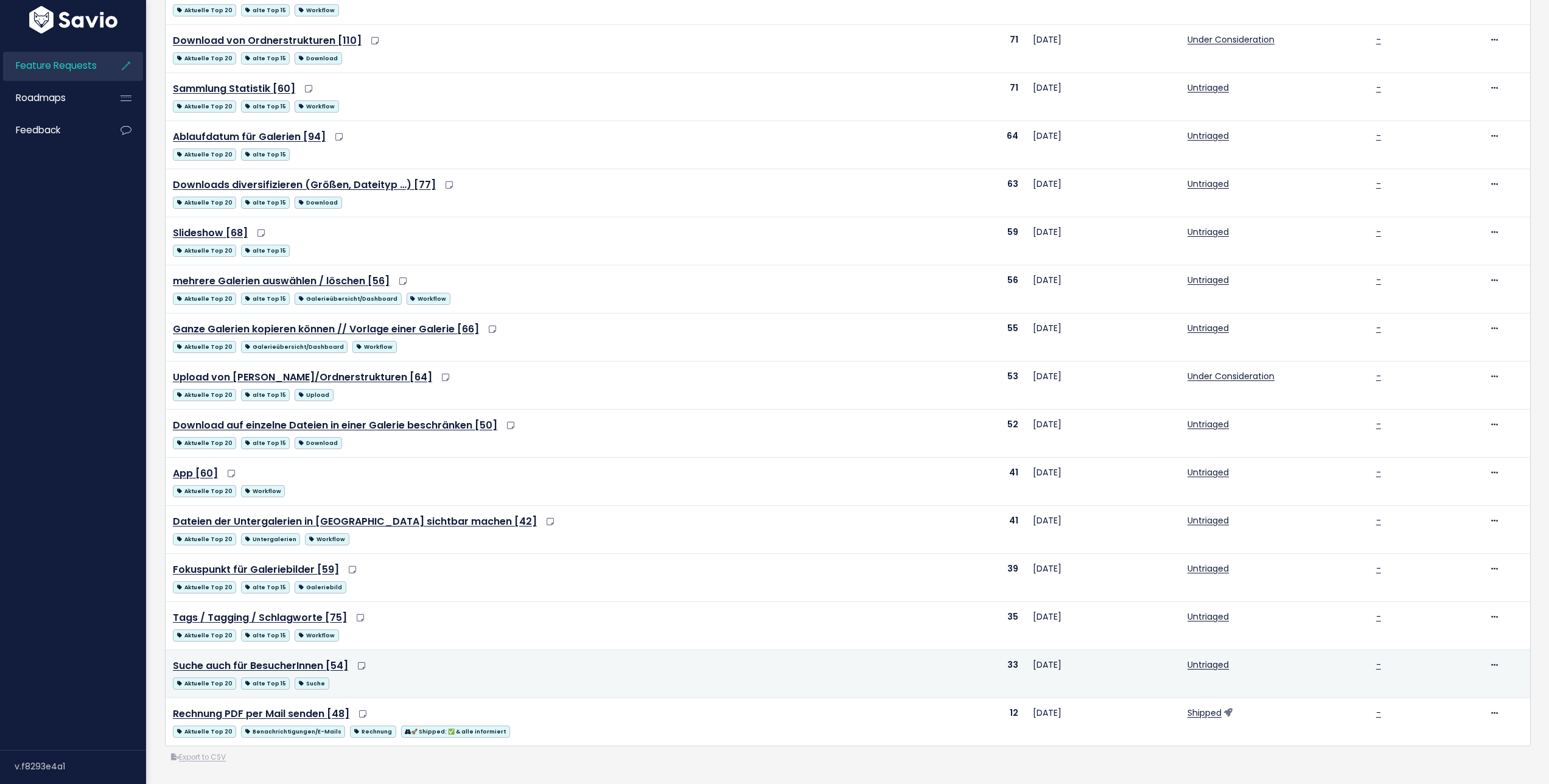
scroll to position [388, 0]
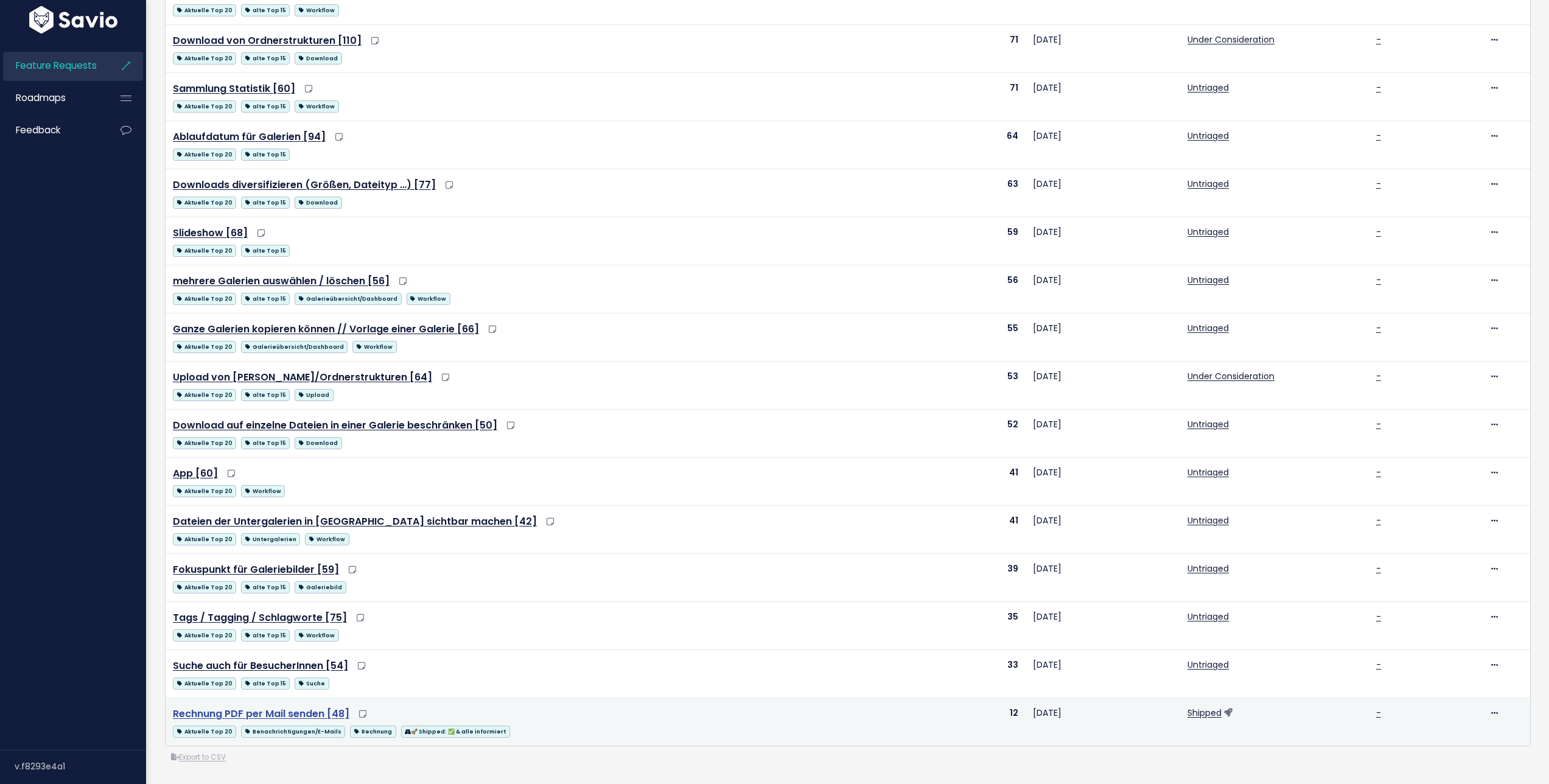
click at [319, 706] on link "Rechnung PDF per Mail senden [48]" at bounding box center [261, 713] width 177 height 14
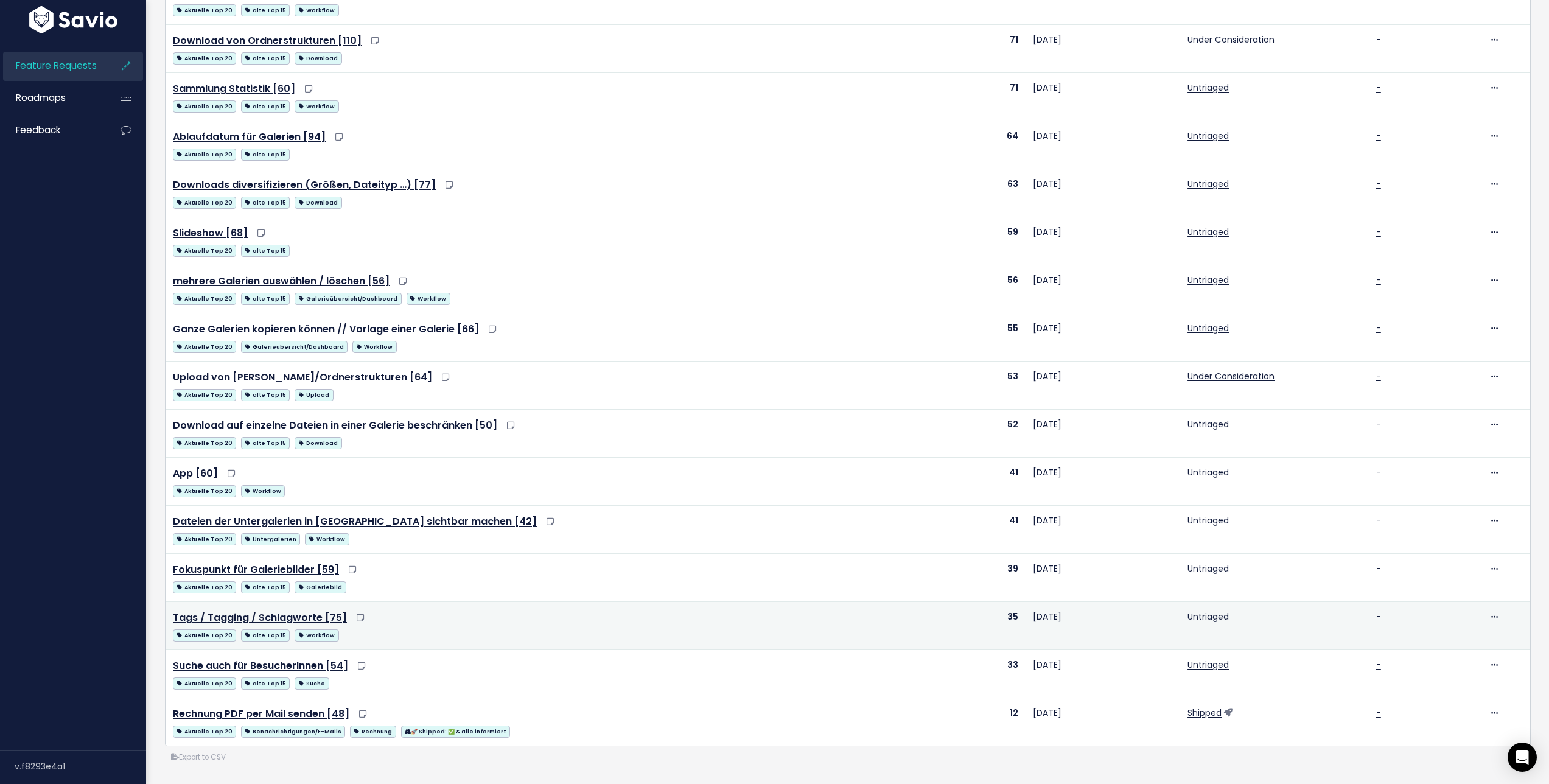
drag, startPoint x: 499, startPoint y: 629, endPoint x: 516, endPoint y: 630, distance: 17.0
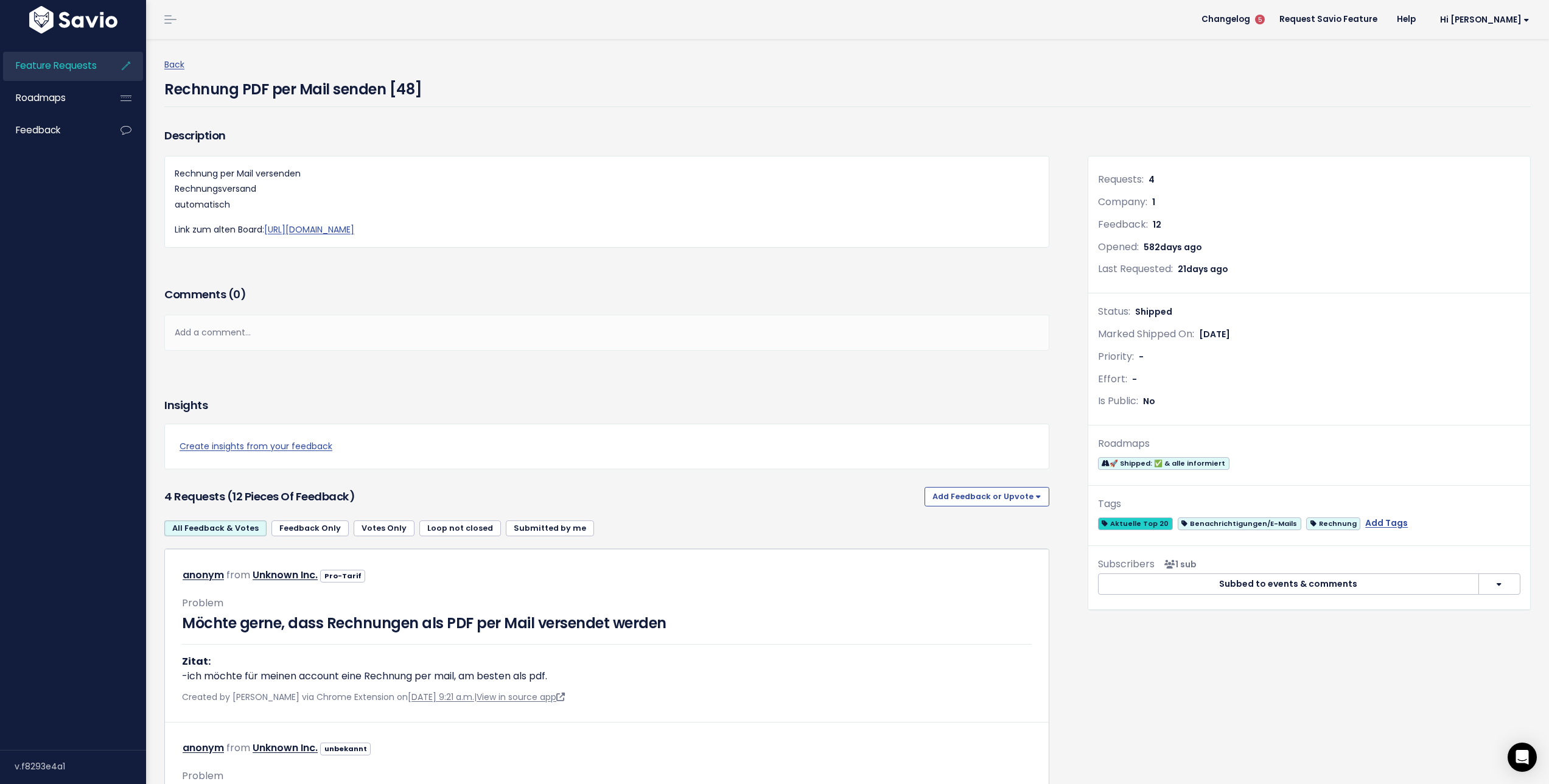
click at [1140, 520] on span "Aktuelle Top 20" at bounding box center [1135, 523] width 75 height 13
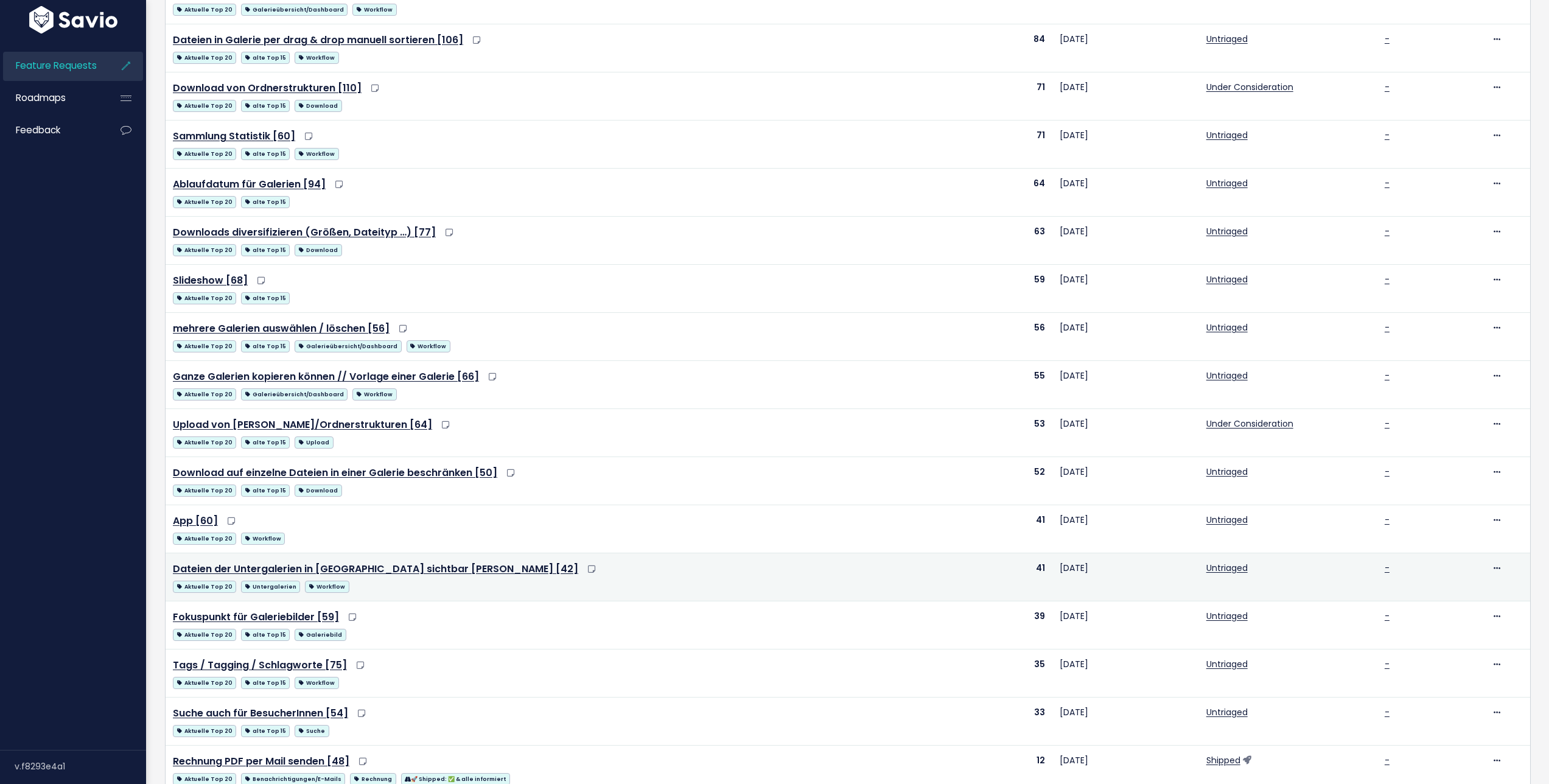
scroll to position [388, 0]
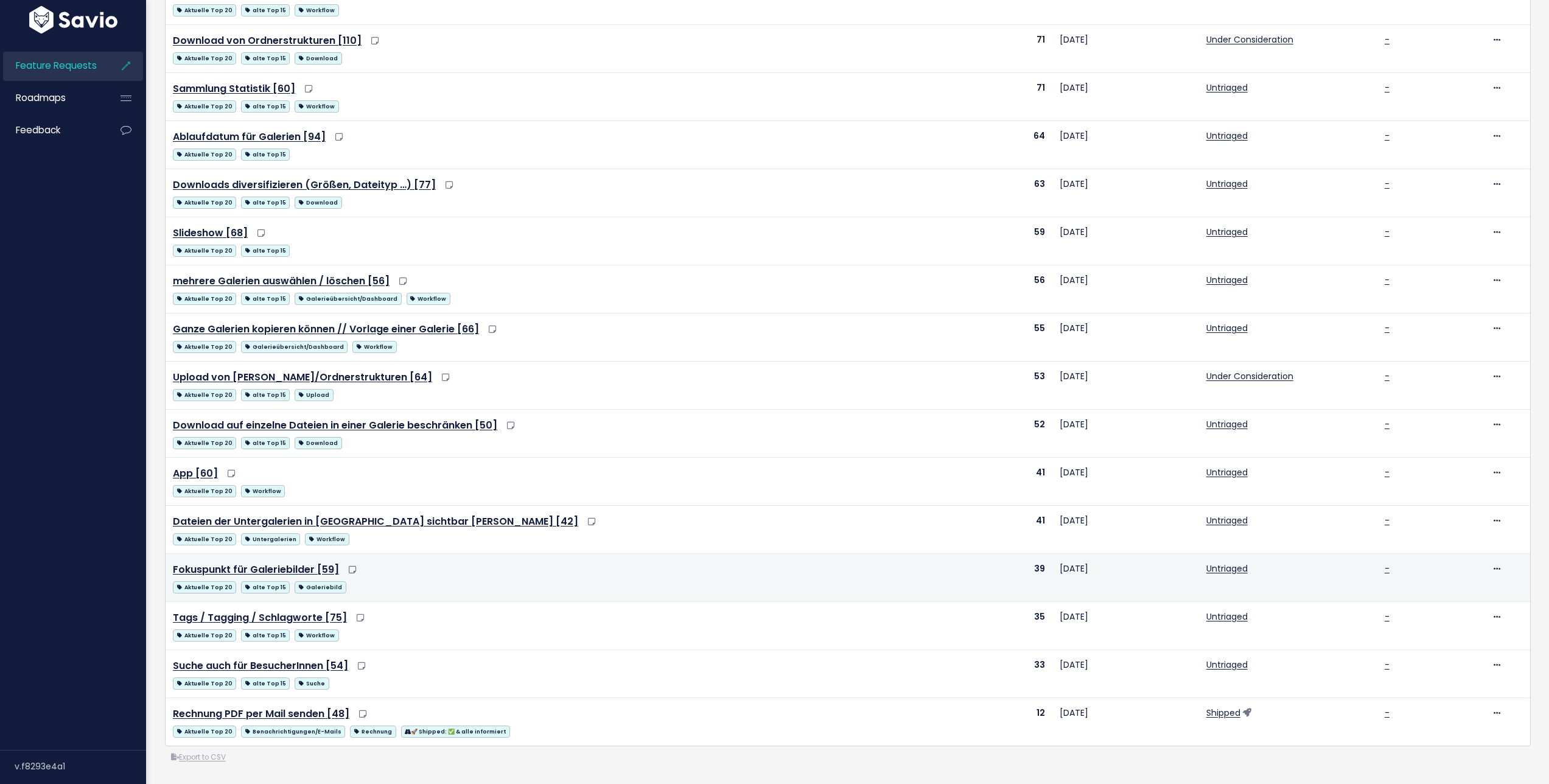
drag, startPoint x: 767, startPoint y: 550, endPoint x: 760, endPoint y: 550, distance: 7.0
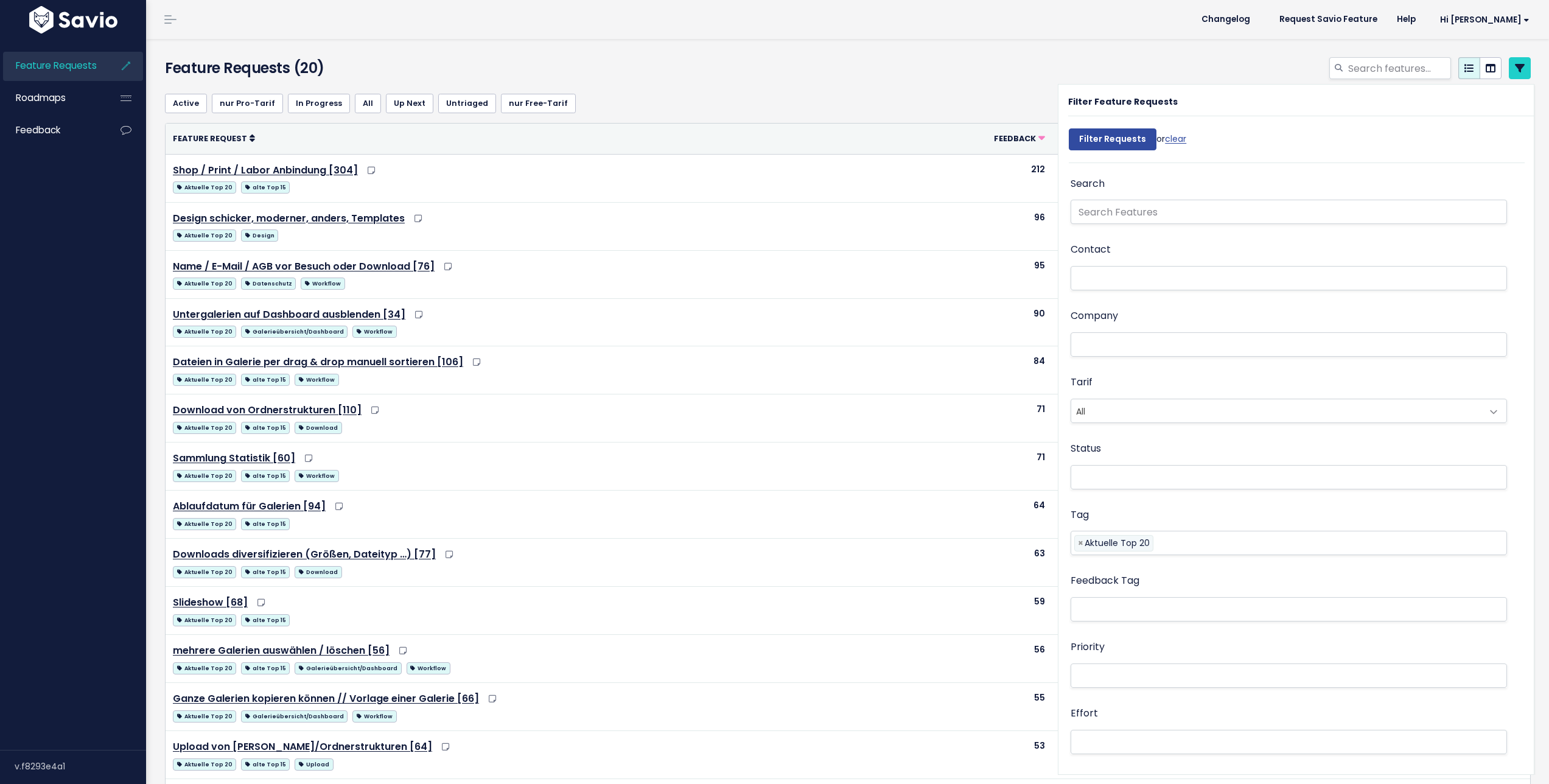
select select
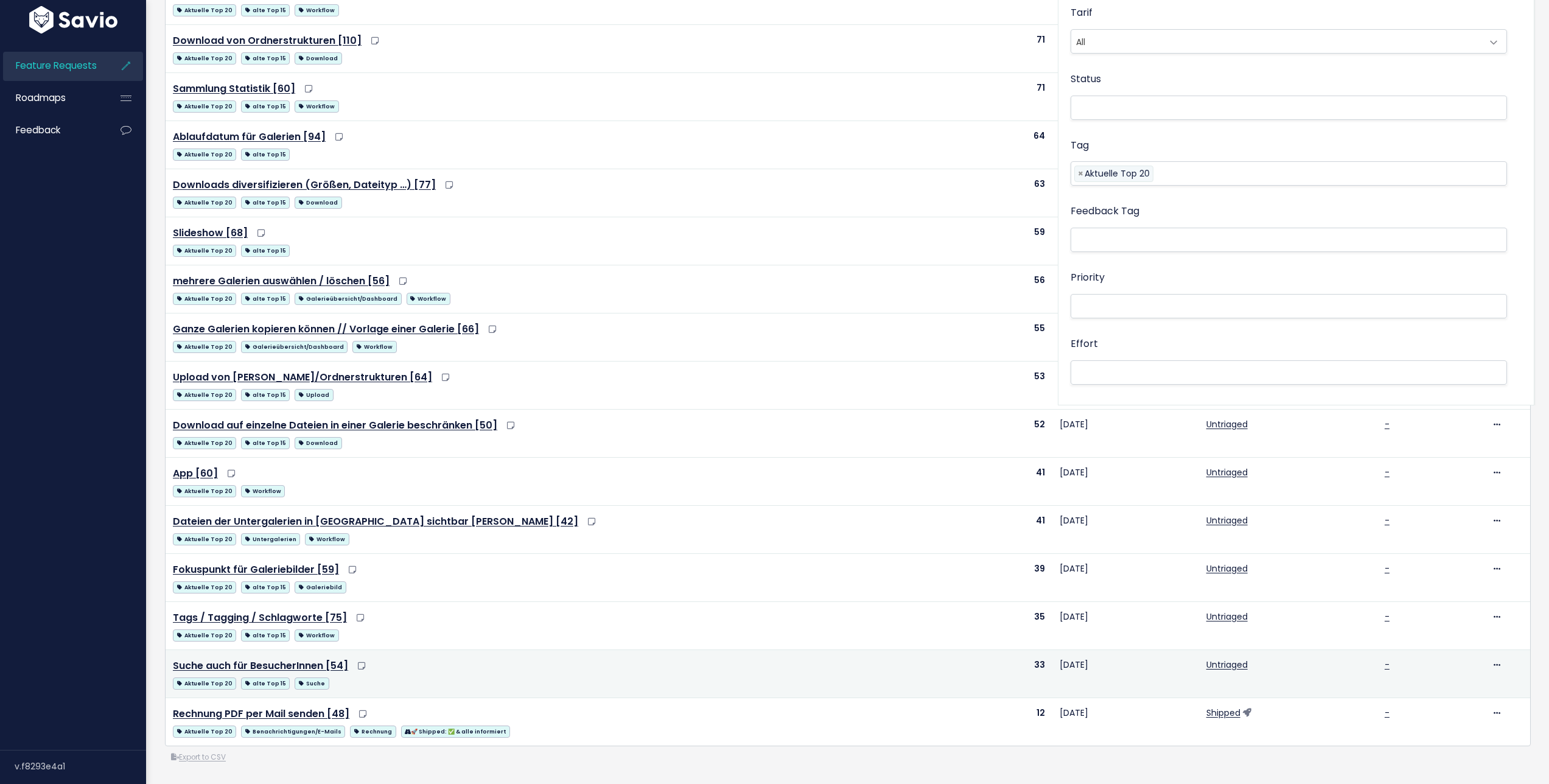
scroll to position [388, 0]
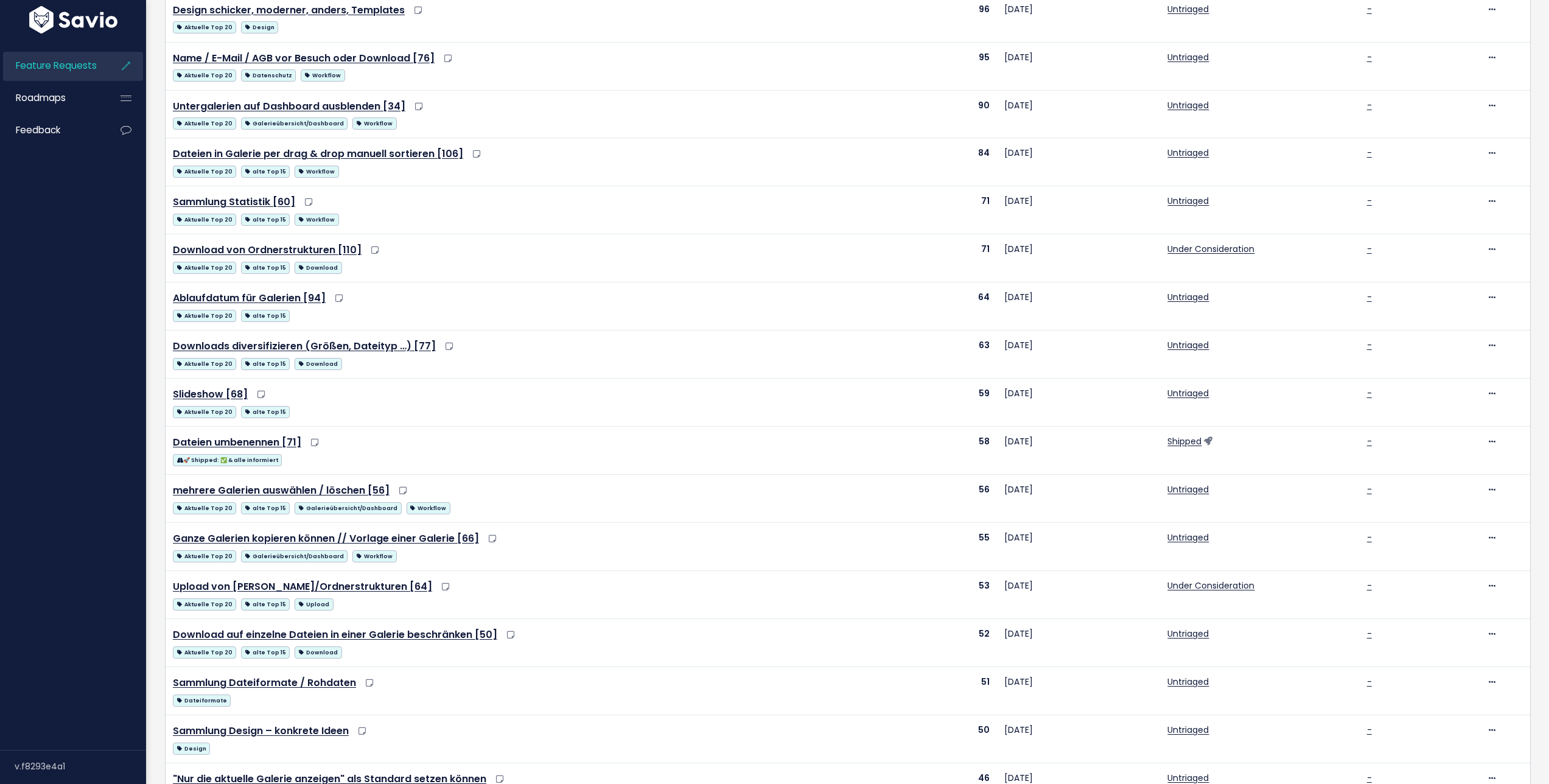
scroll to position [412, 0]
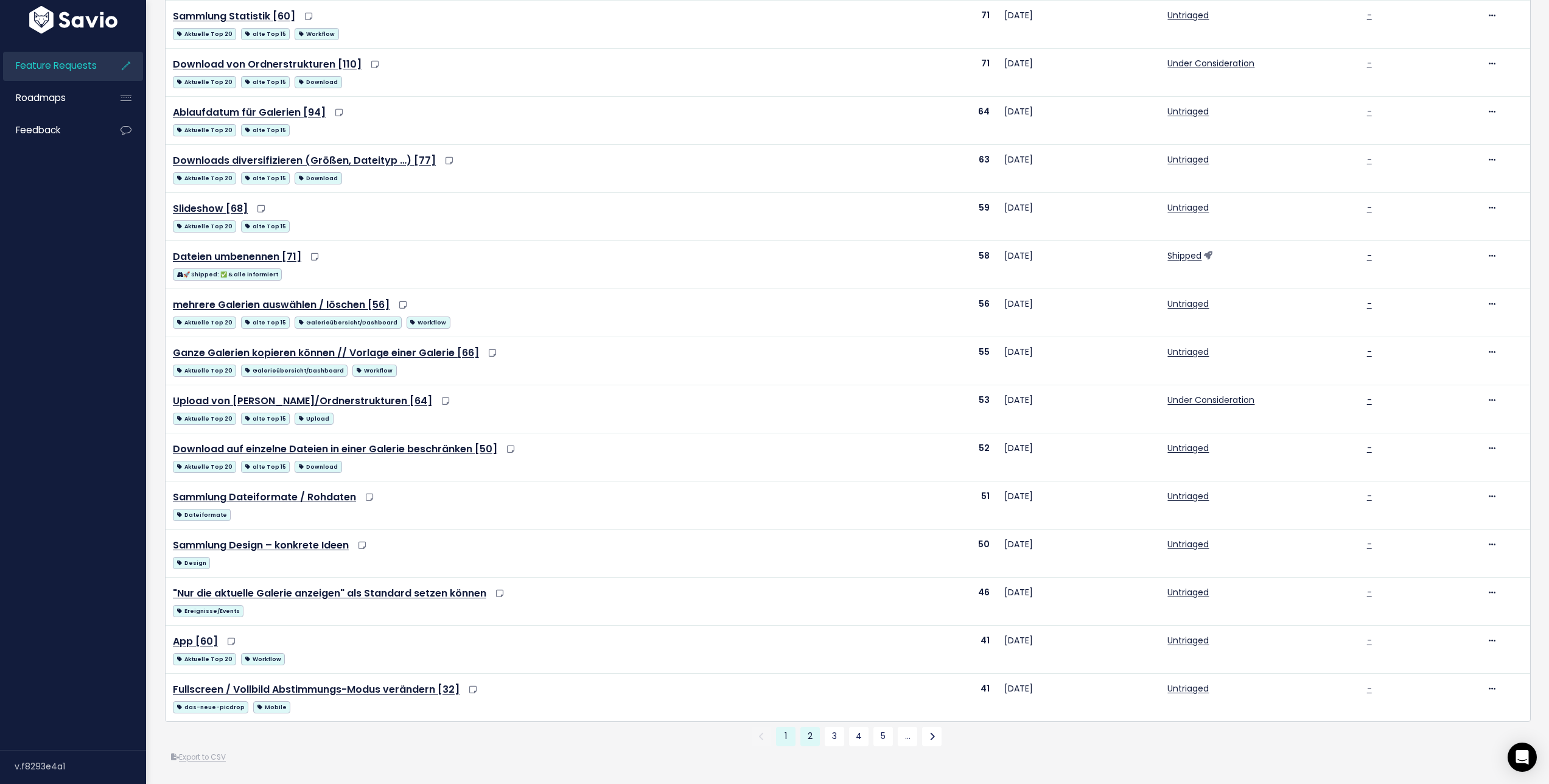
click at [800, 726] on link "2" at bounding box center [809, 736] width 19 height 19
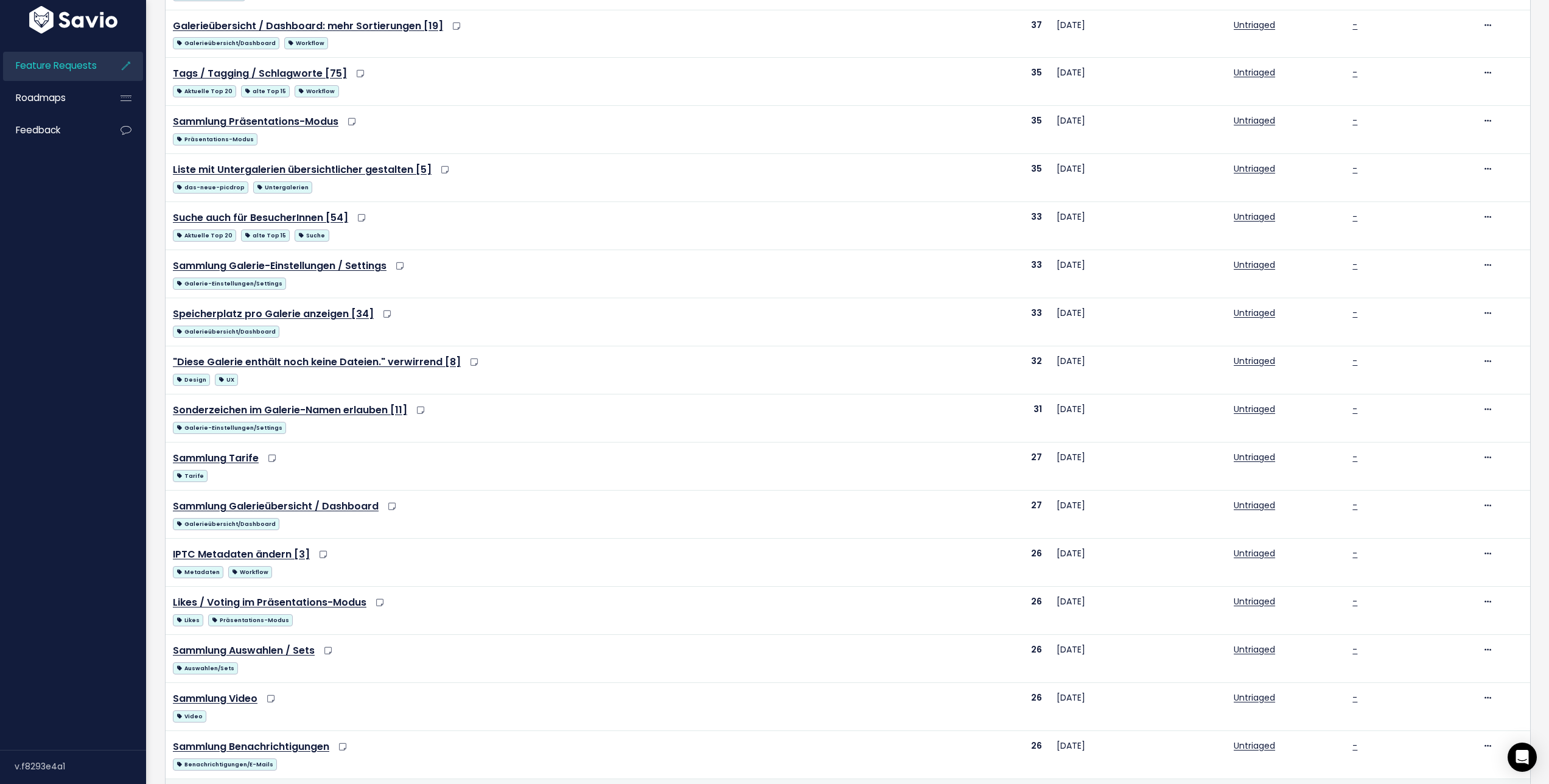
scroll to position [412, 0]
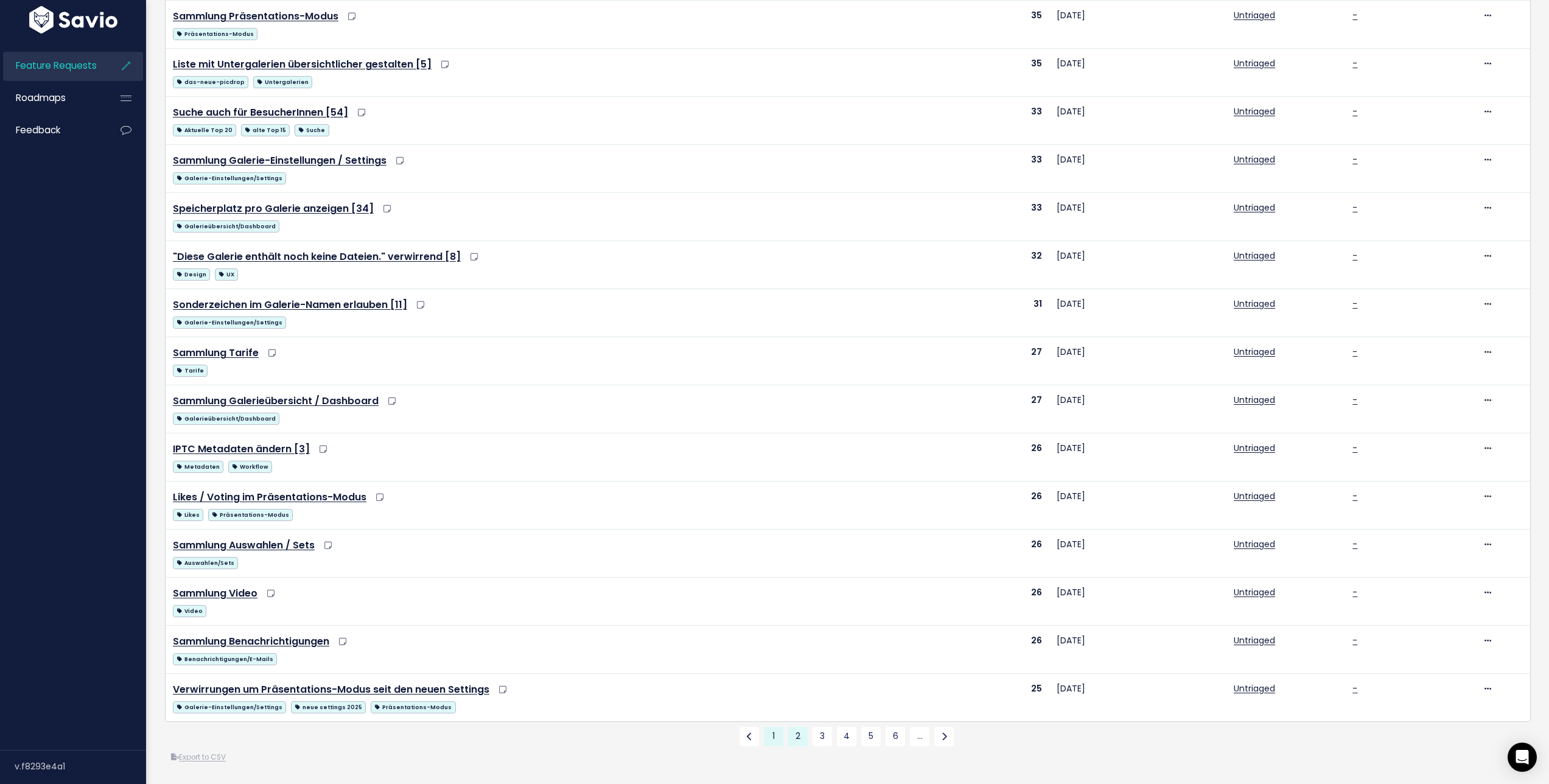
click at [770, 726] on link "1" at bounding box center [773, 736] width 19 height 19
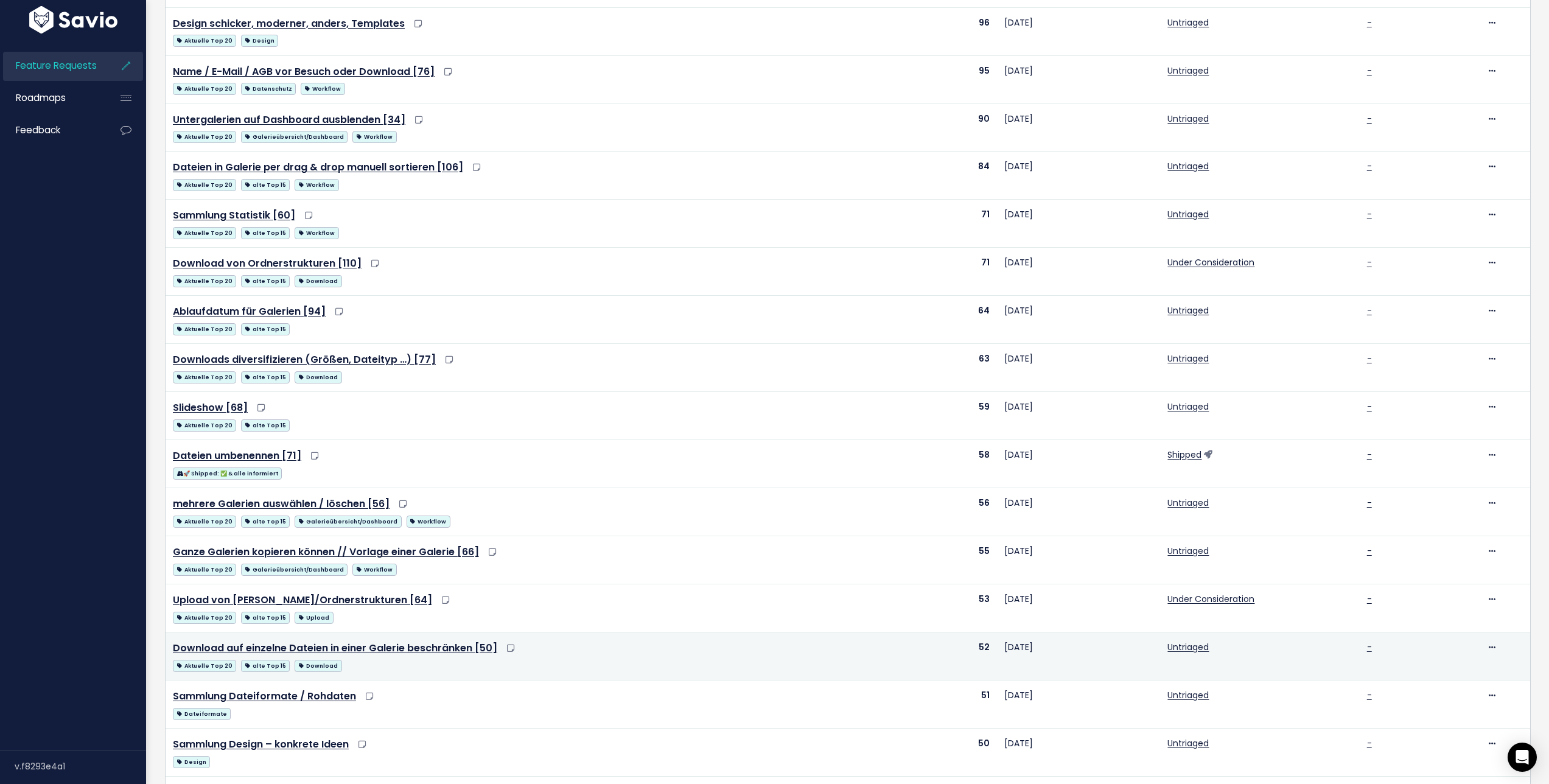
scroll to position [412, 0]
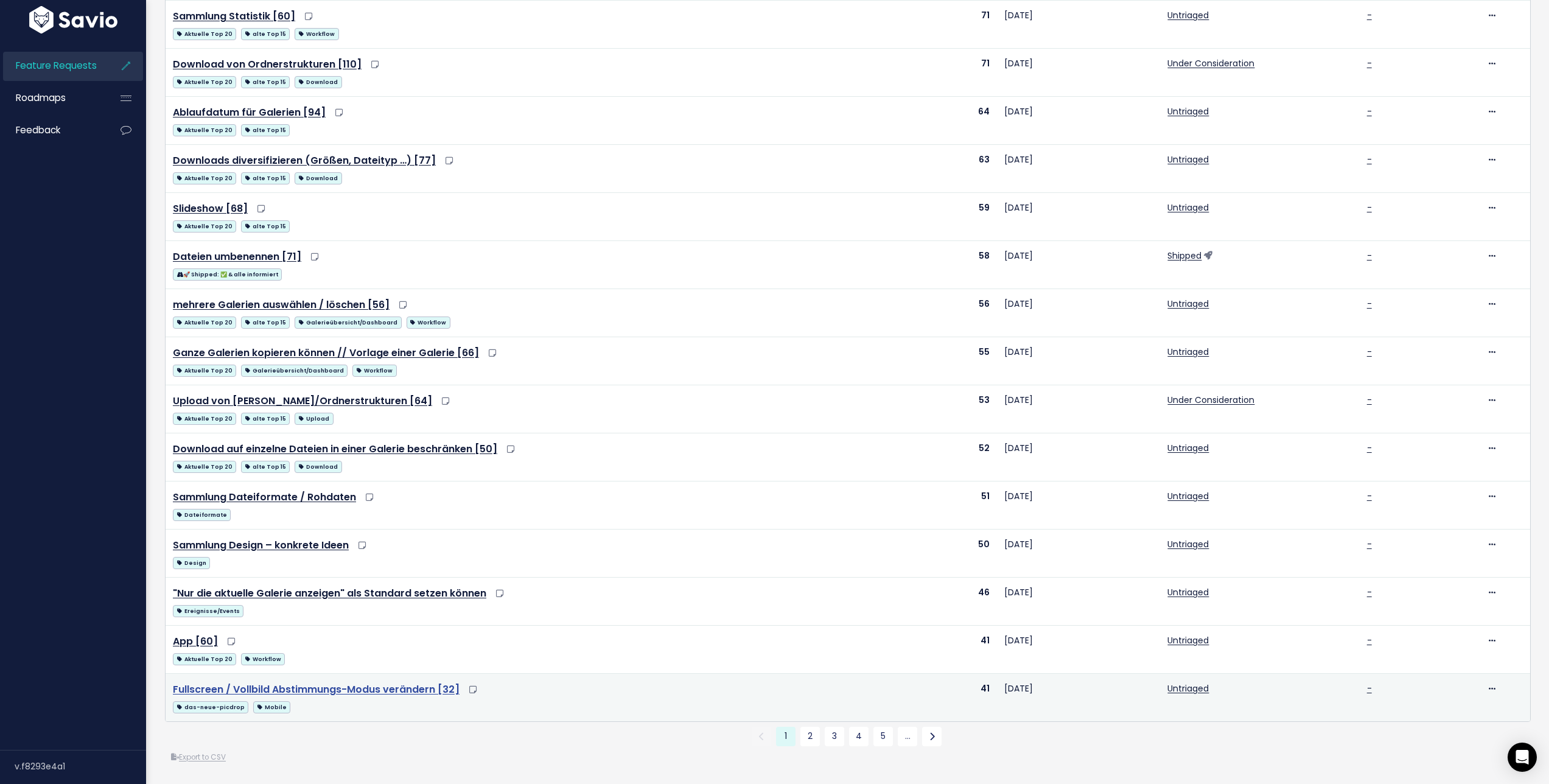
click at [334, 682] on link "Fullscreen / Vollbild Abstimmungs-Modus verändern [32]" at bounding box center [316, 689] width 287 height 14
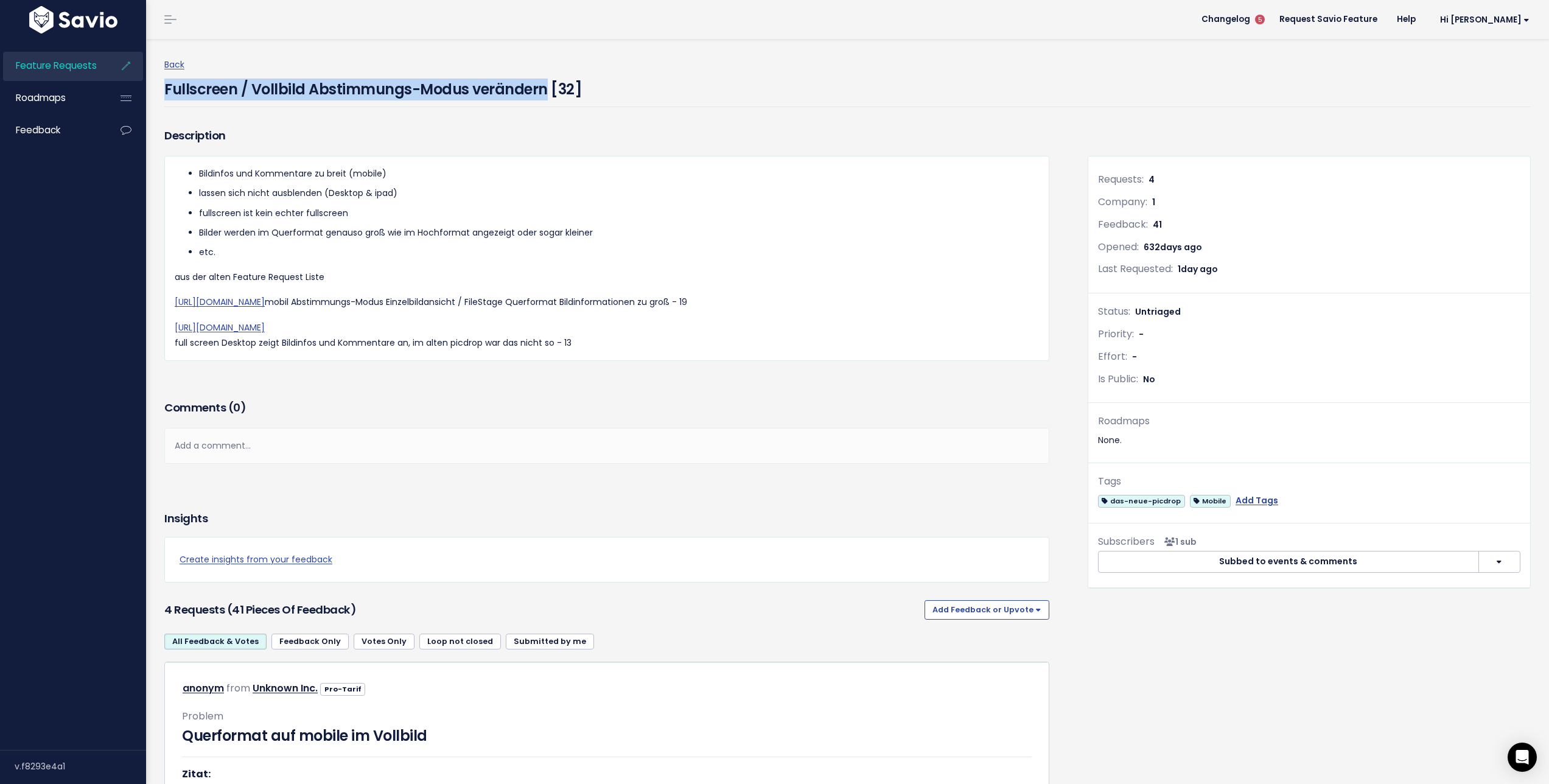
drag, startPoint x: 544, startPoint y: 91, endPoint x: 161, endPoint y: 93, distance: 383.0
copy h4 "Fullscreen / Vollbild Abstimmungs-Modus verändern"
click at [451, 246] on li "etc." at bounding box center [619, 252] width 840 height 15
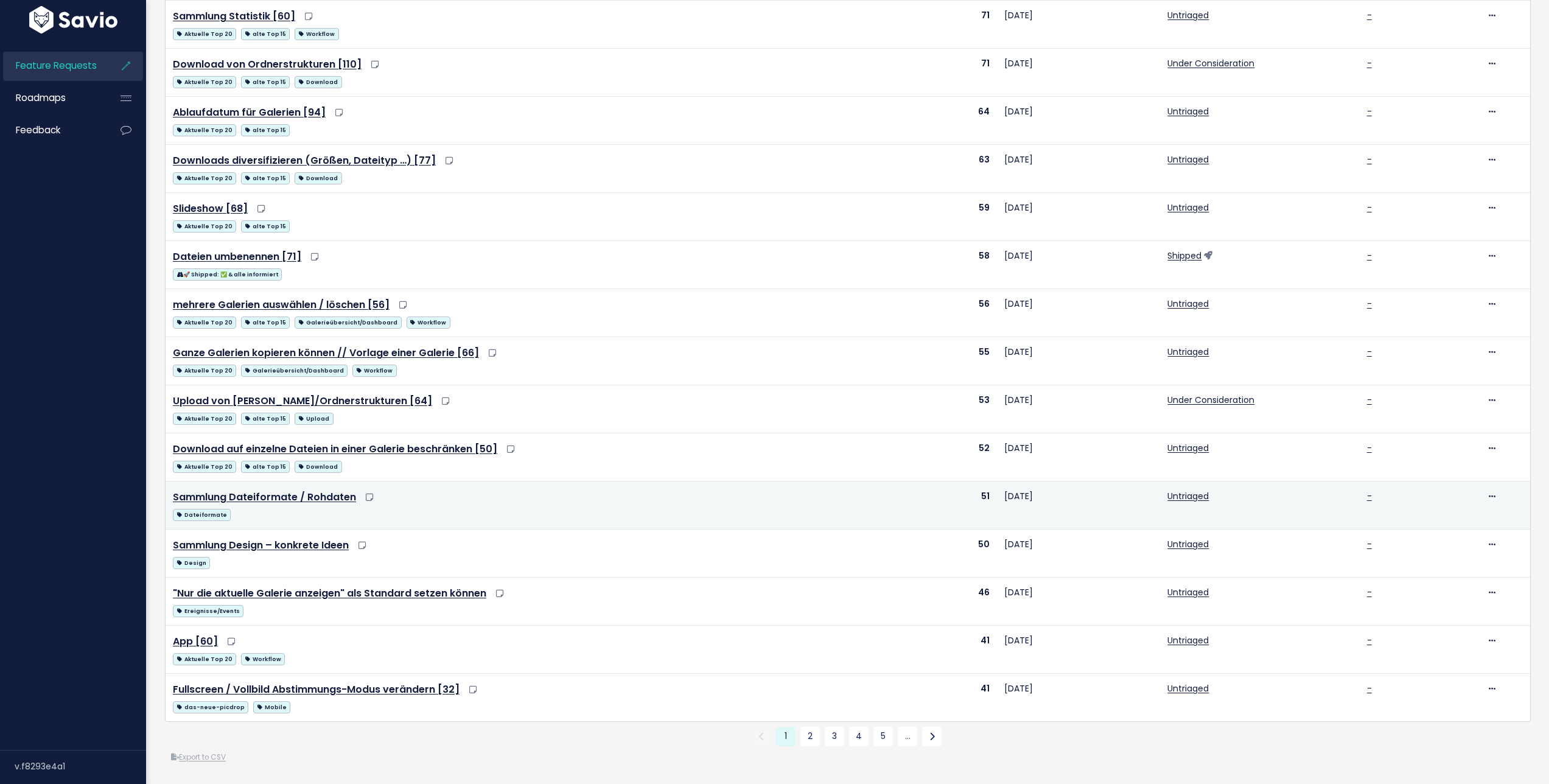
scroll to position [412, 0]
